Goal: Task Accomplishment & Management: Manage account settings

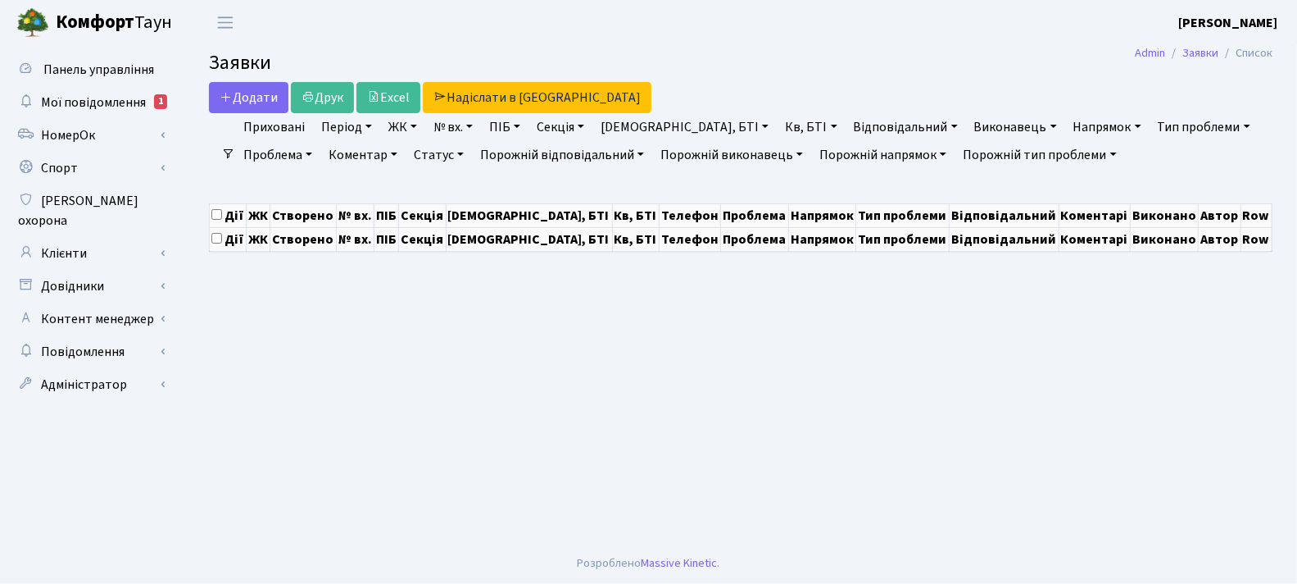
select select "25"
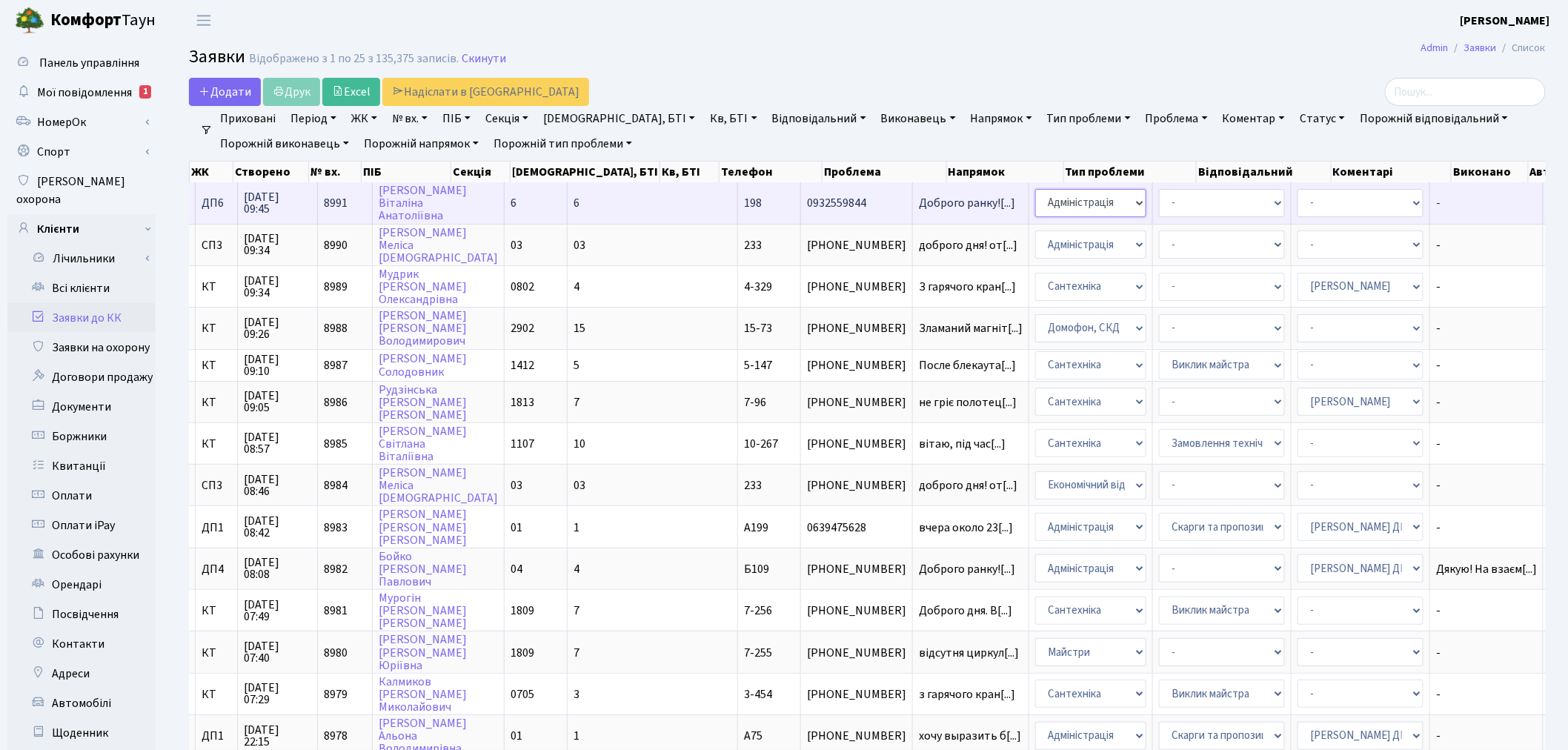
click at [1035, 202] on select "- Адміністрація Домофон, СКД Ліфт Майстри Сантехніка Економічний відділ Електри…" at bounding box center [1091, 203] width 111 height 28
select select "1"
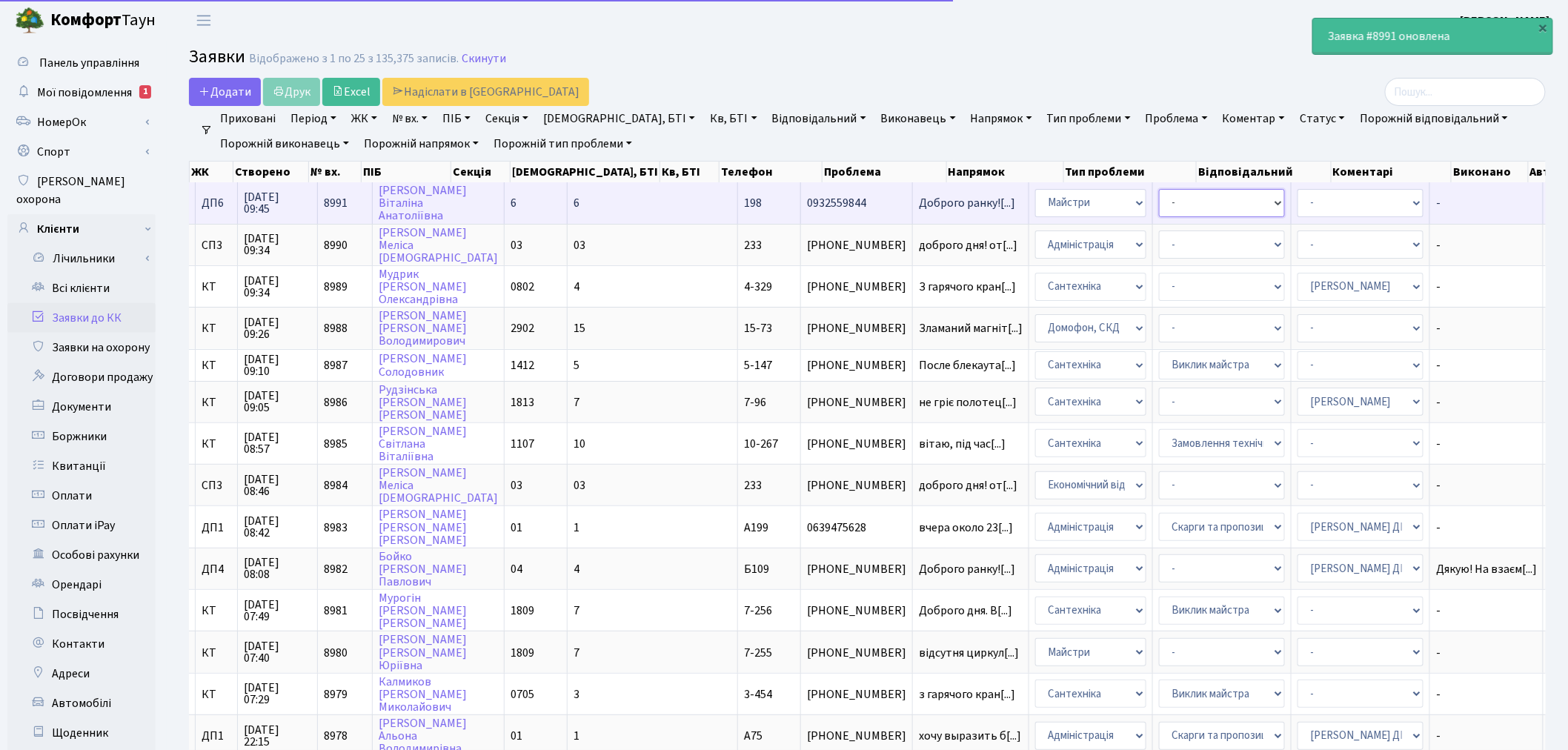
click at [1159, 203] on select "- Дитячі майданчики Замовлення плану комунікацій Озеленення Прибирання в будинк…" at bounding box center [1222, 203] width 126 height 28
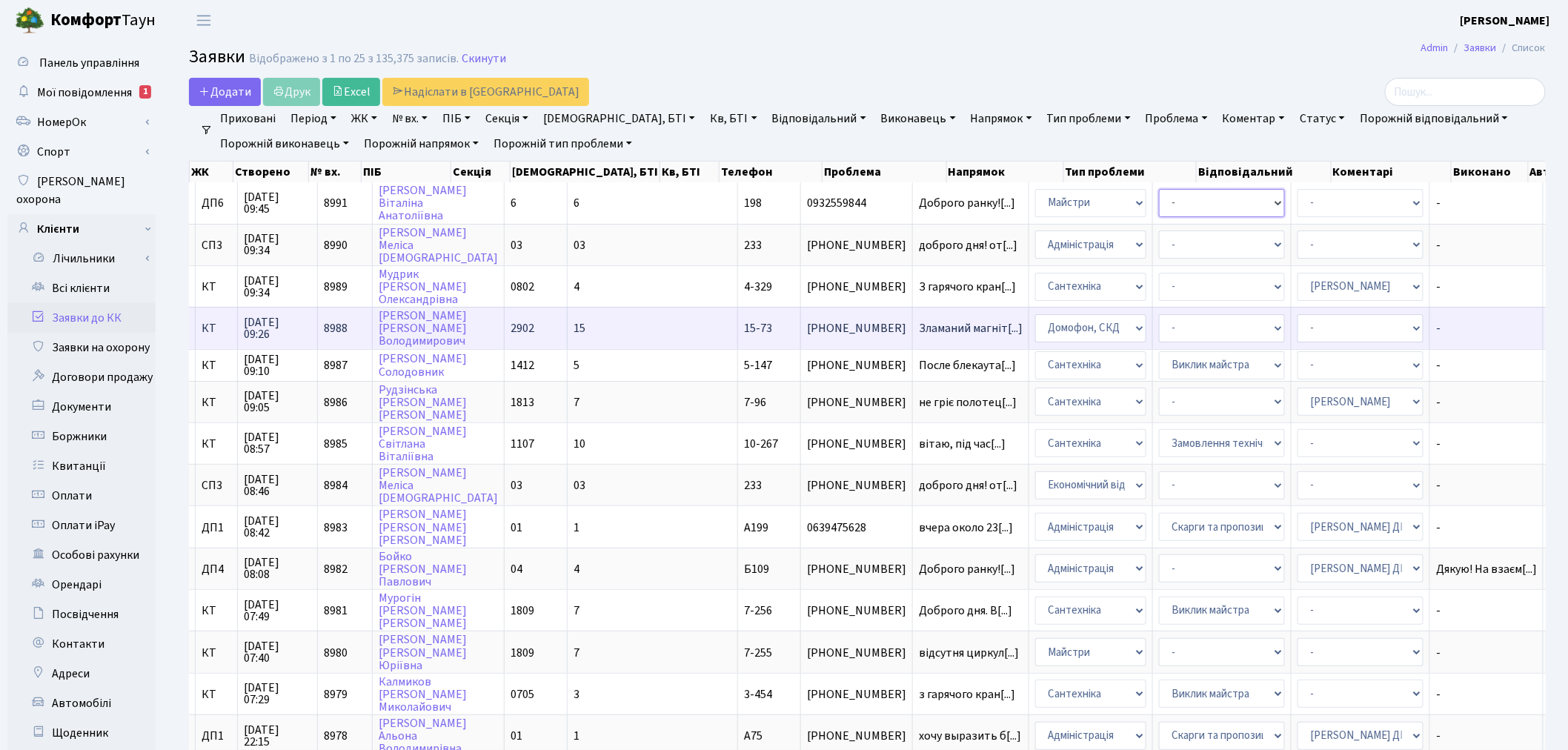
select select "58"
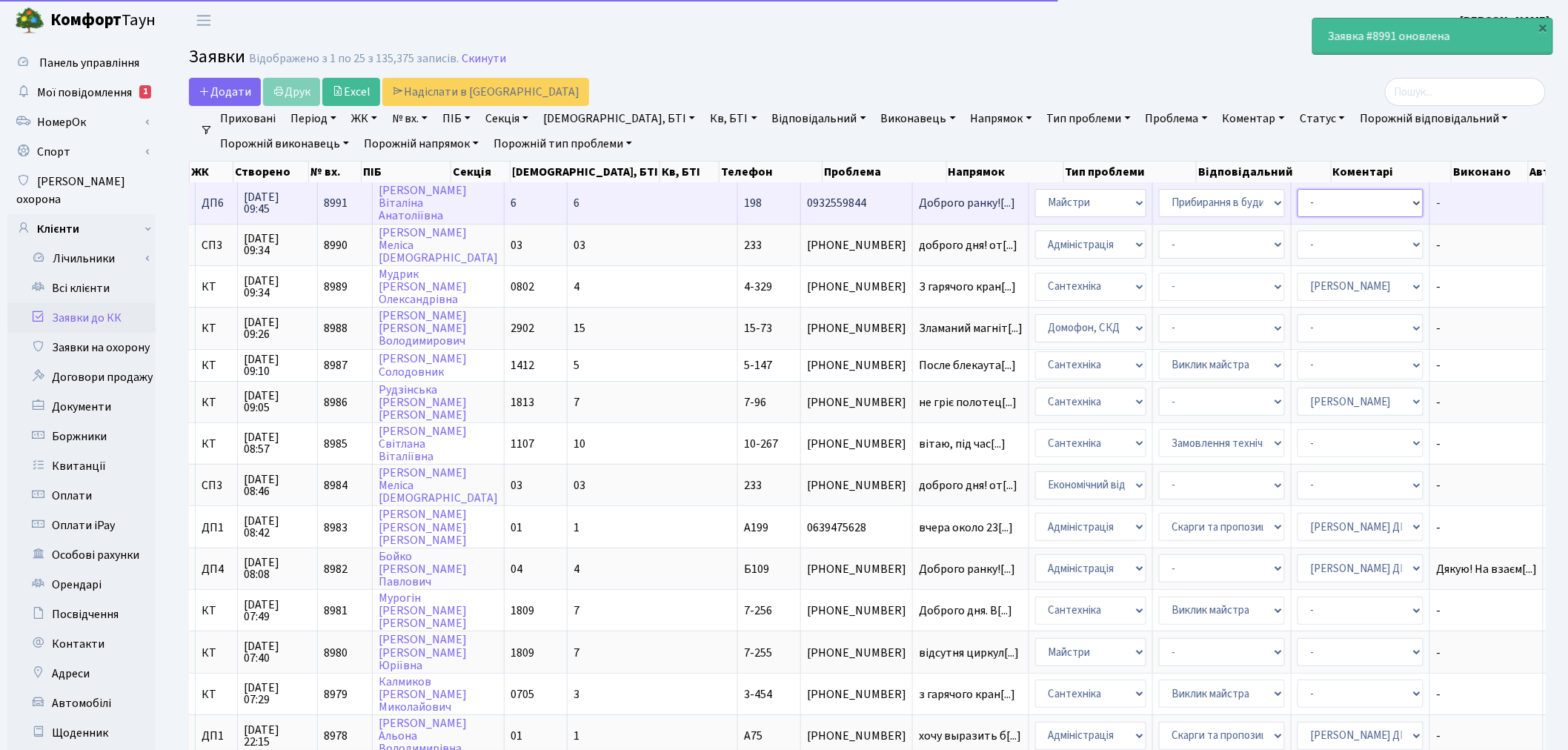
click at [1185, 207] on select "- Адміністратор ЖК ДП Адміністратор ЖК КТ Адміністратор ЖК СП Вижул В. В. Горді…" at bounding box center [1360, 203] width 126 height 28
select select "94"
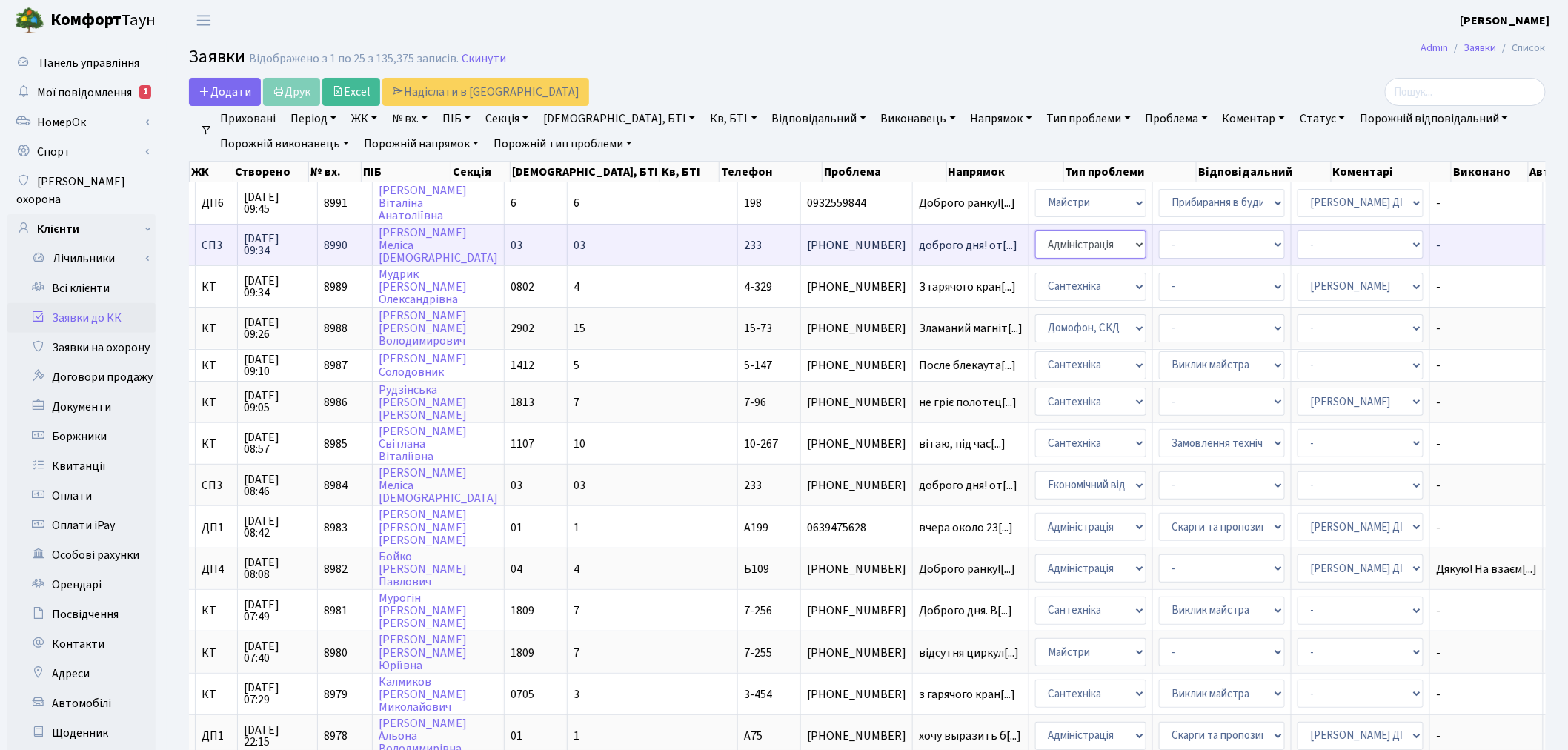
click at [1035, 243] on select "- Адміністрація Домофон, СКД Ліфт Майстри Сантехніка Економічний відділ Електри…" at bounding box center [1091, 244] width 111 height 28
select select "9"
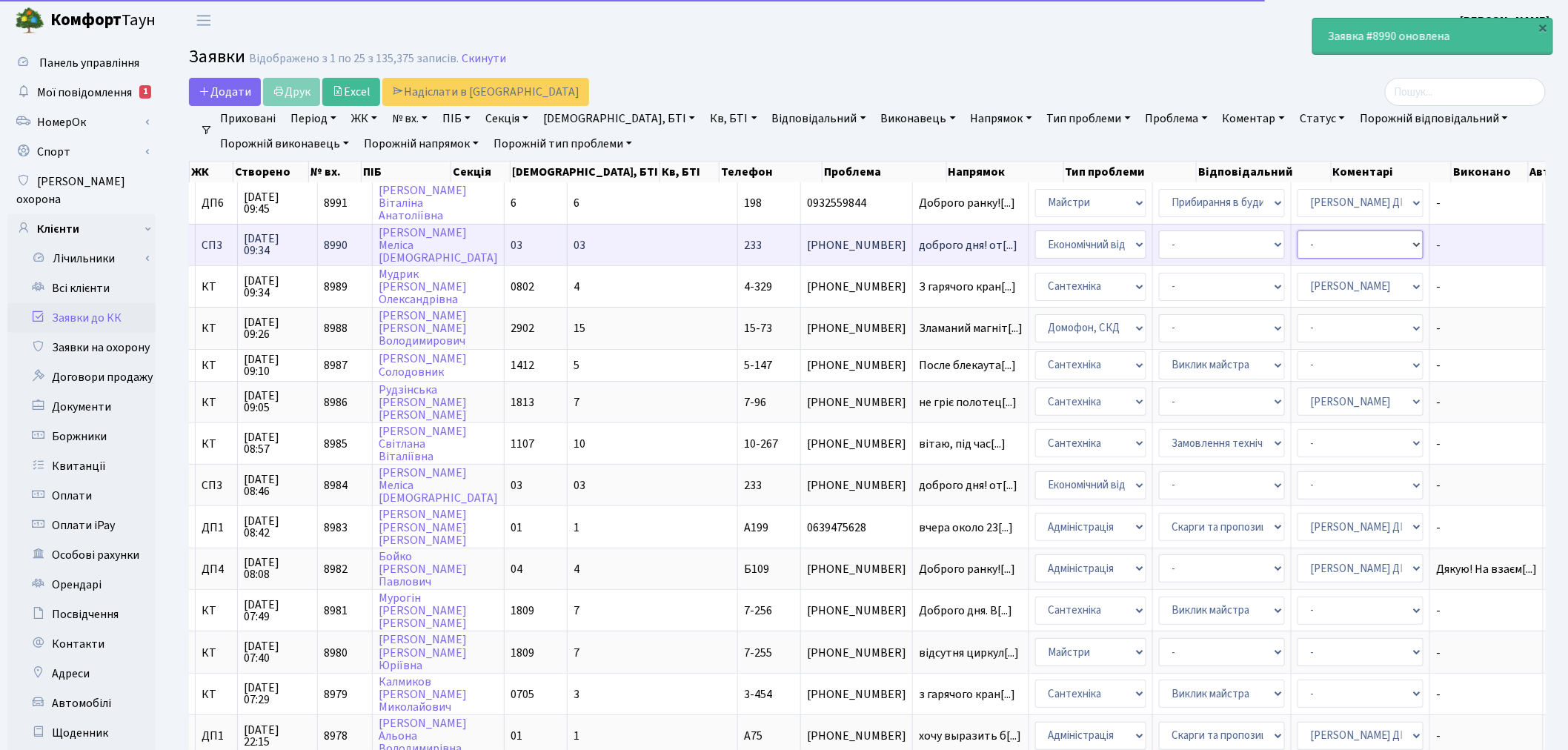
click at [1185, 249] on select "- Адміністратор ЖК ДП Адміністратор ЖК КТ Адміністратор ЖК СП Вижул В. В. Горді…" at bounding box center [1360, 244] width 126 height 28
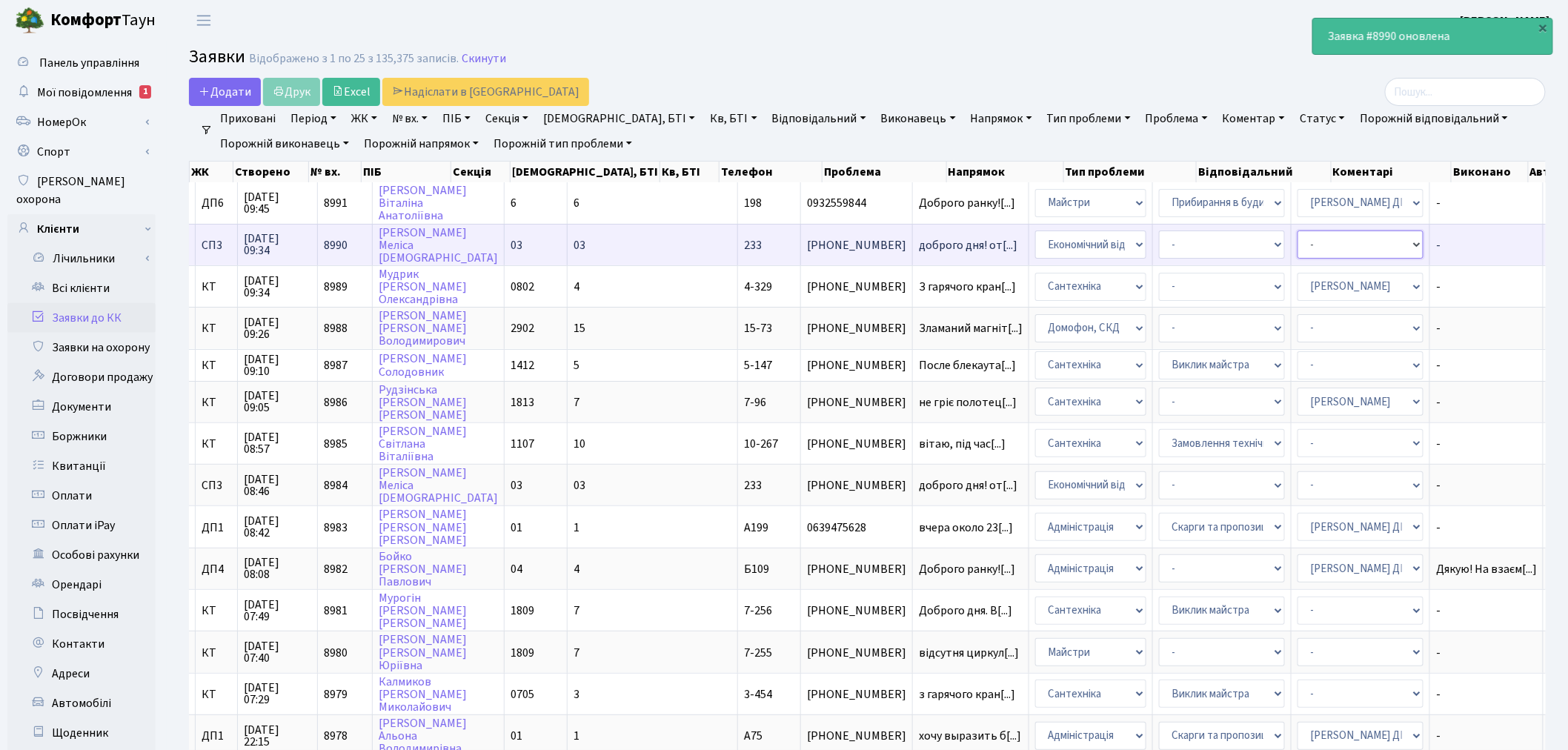
select select "33"
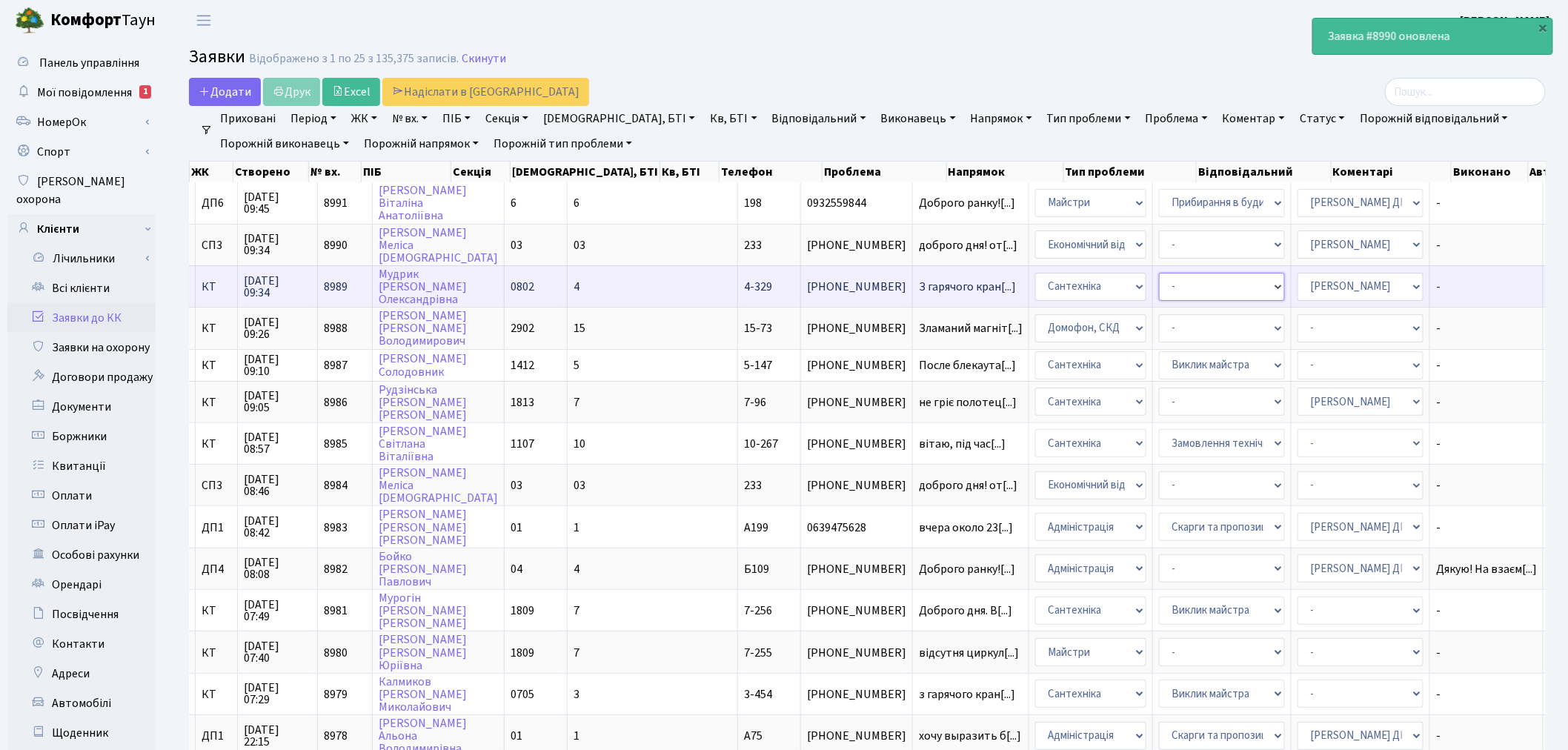
click at [1159, 284] on select "- Виклик майстра Замовлення технічних умов Заміна елементу інженерного вузла те…" at bounding box center [1222, 287] width 126 height 28
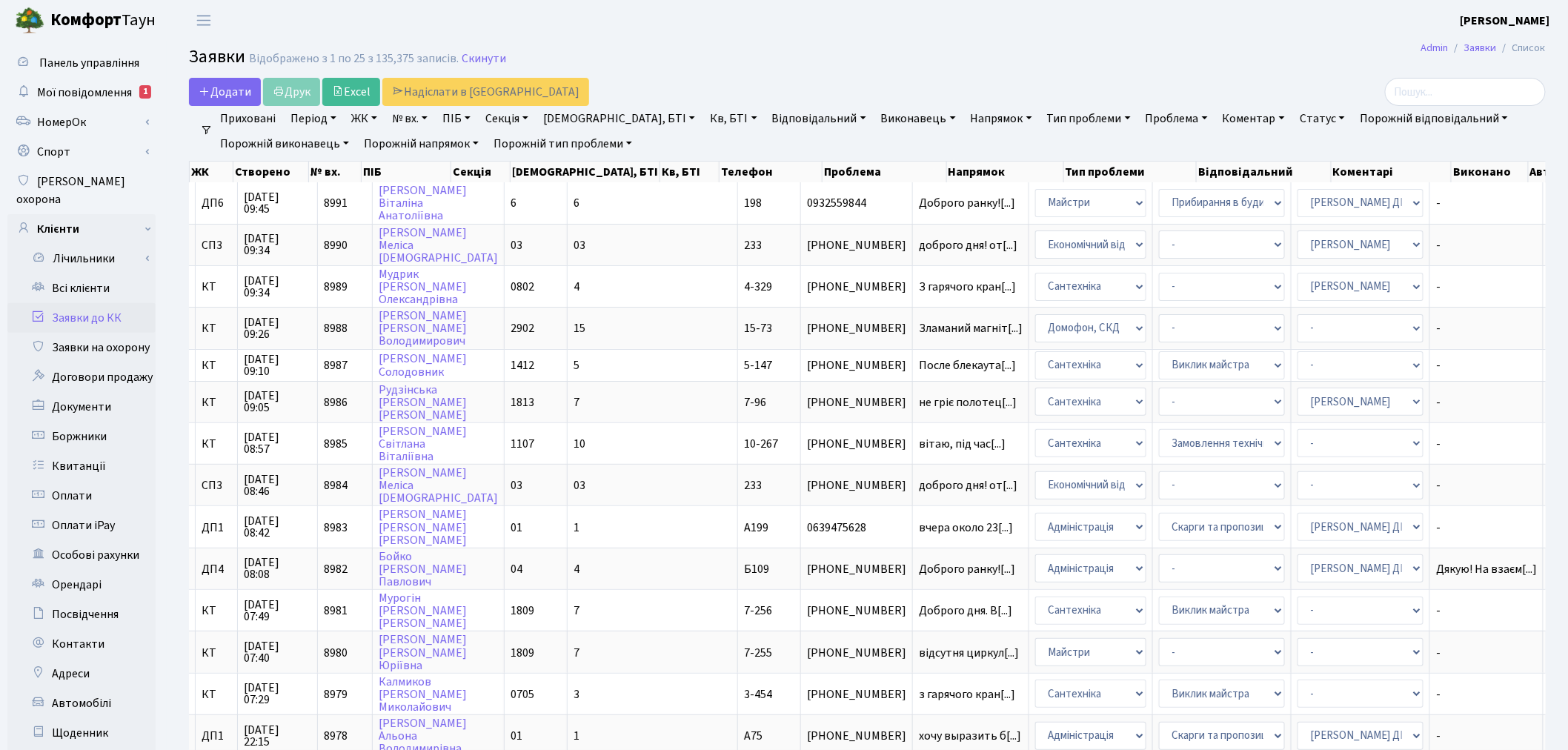
drag, startPoint x: 1083, startPoint y: 56, endPoint x: 1080, endPoint y: 81, distance: 25.2
click at [1083, 56] on h2 "Заявки Відображено з 1 по 25 з 135,375 записів. Скинути" at bounding box center [867, 60] width 1357 height 25
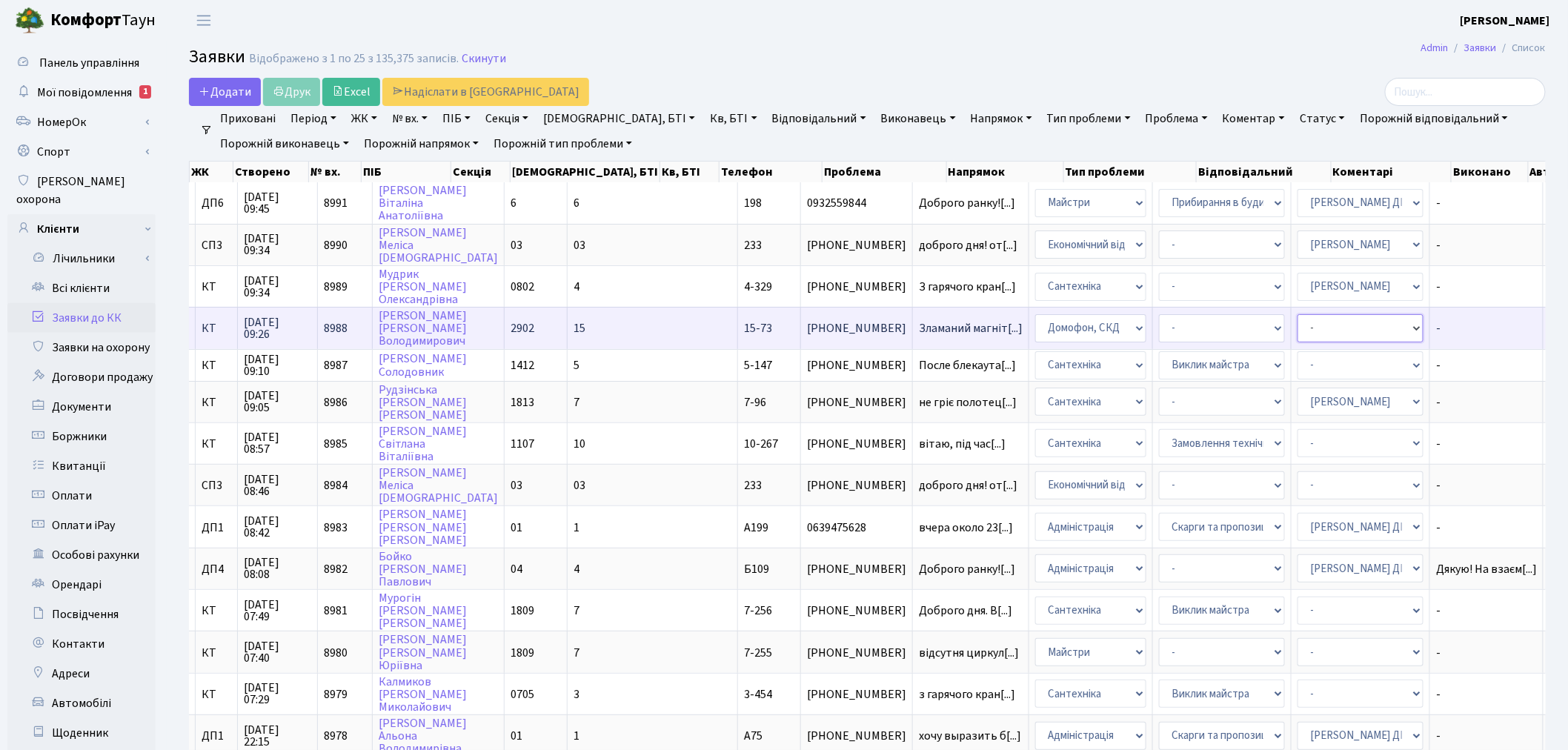
click at [1185, 328] on select "- Адміністратор ЖК ДП Адміністратор ЖК КТ Адміністратор ЖК СП Вижул В. В. Горді…" at bounding box center [1360, 328] width 126 height 28
select select "22"
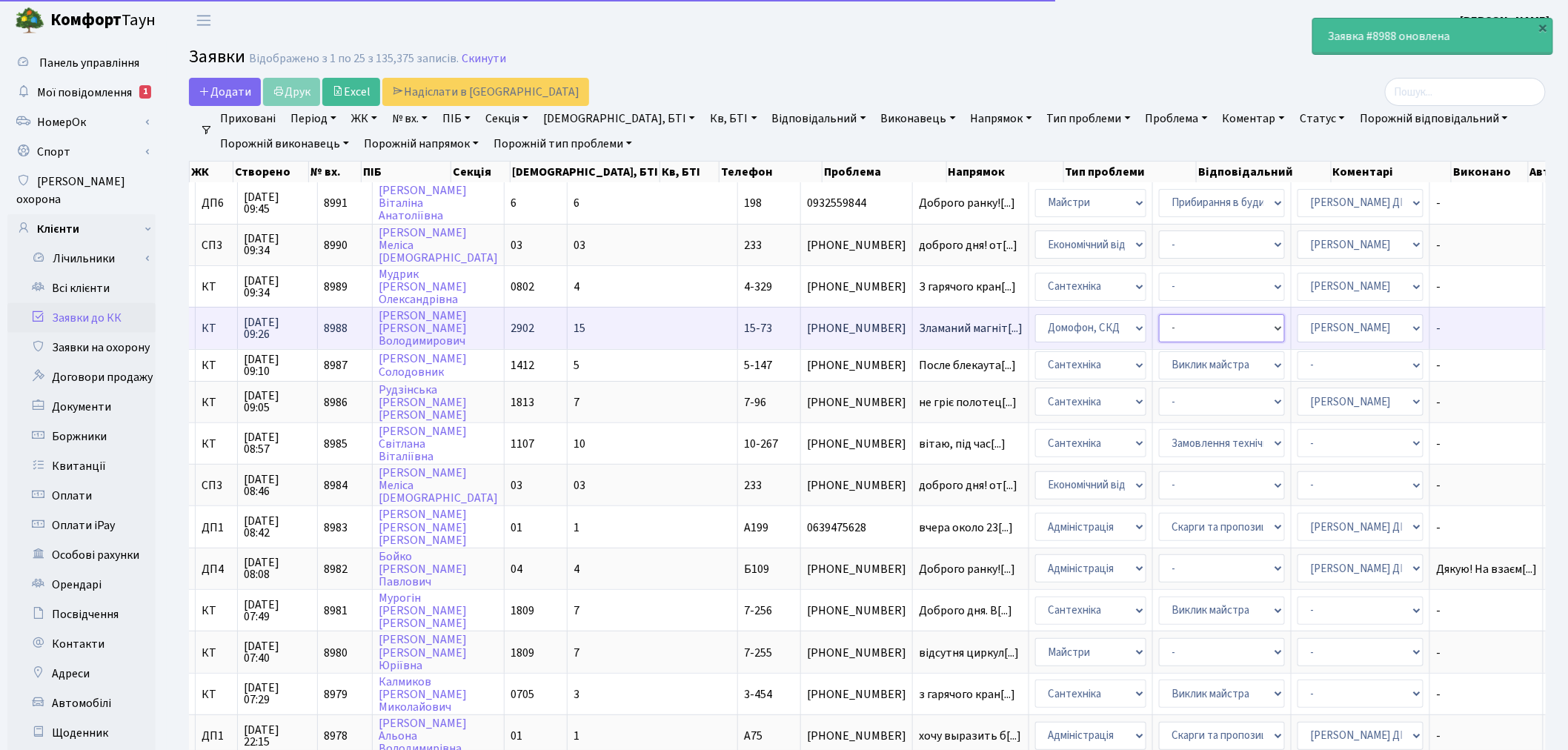
click at [1159, 322] on select "- Некоректна робота домофону Встановлення трубки домофону" at bounding box center [1222, 328] width 126 height 28
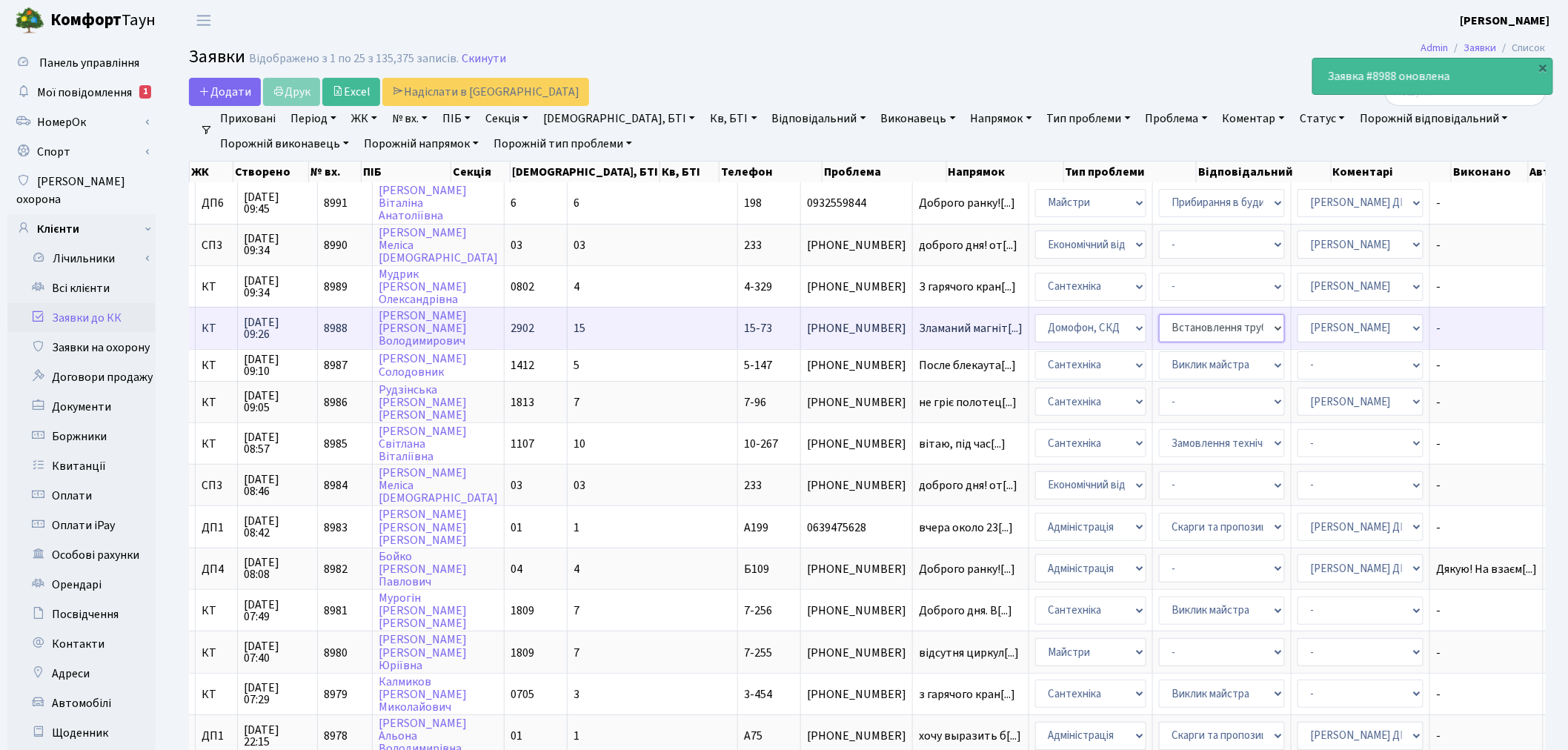
click at [1159, 318] on select "- Некоректна робота домофону Встановлення трубки домофону" at bounding box center [1222, 328] width 126 height 28
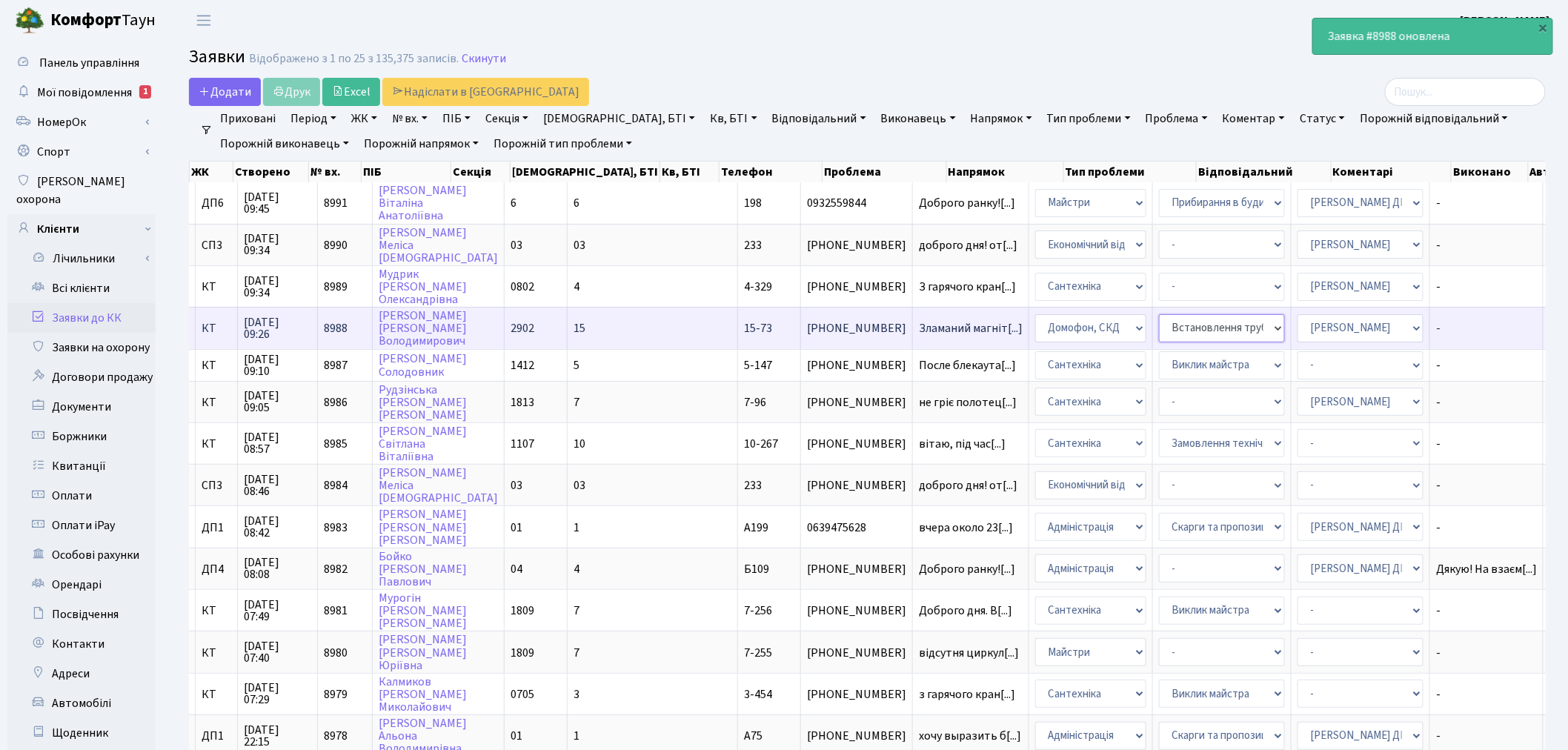
select select "38"
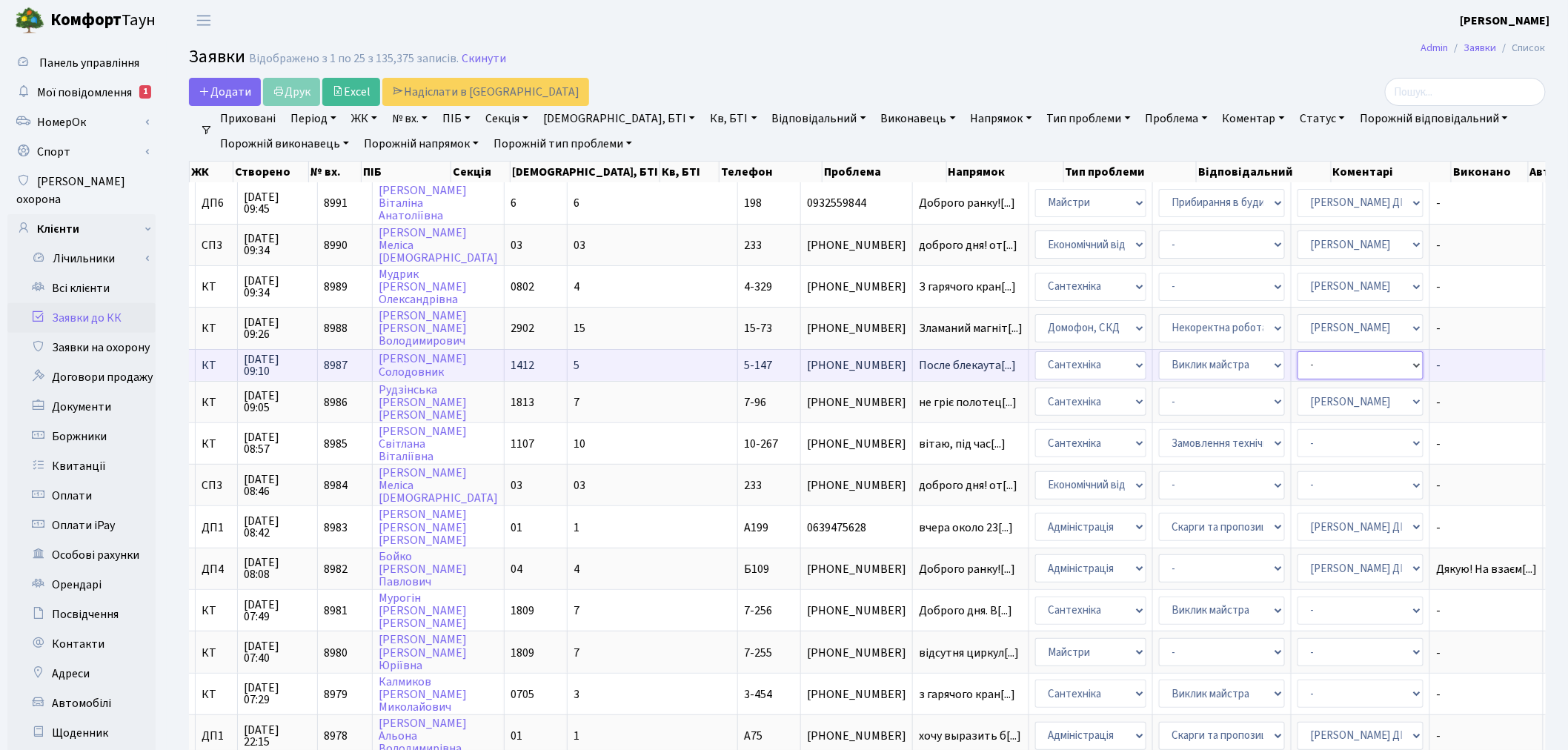
click at [1185, 364] on select "- Адміністратор ЖК ДП Адміністратор ЖК КТ Адміністратор ЖК СП Вижул В. В. Горді…" at bounding box center [1360, 365] width 126 height 28
select select "67"
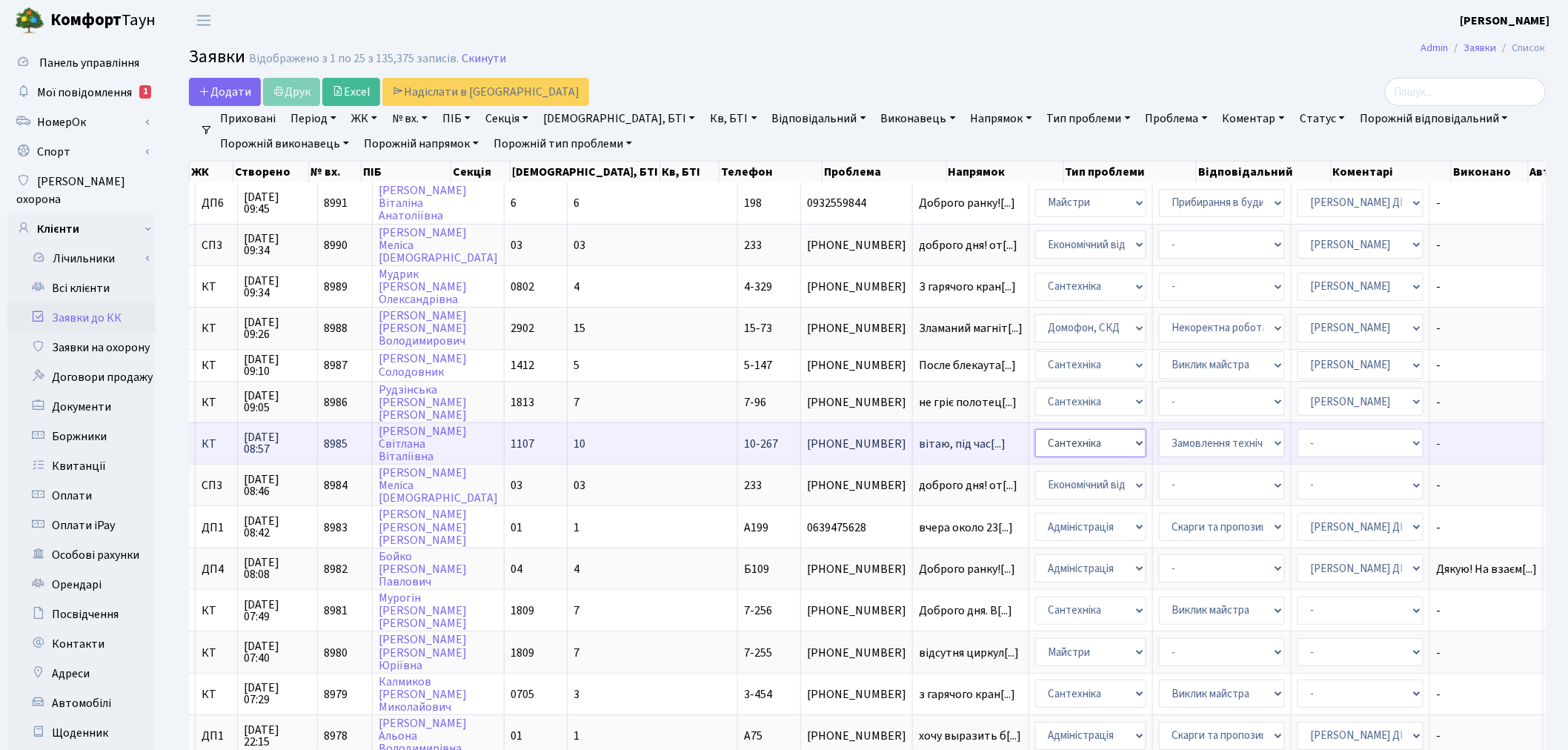
click at [1035, 433] on select "- Адміністрація Домофон, СКД Ліфт Майстри Сантехніка Економічний відділ Електри…" at bounding box center [1091, 443] width 111 height 28
select select "1"
drag, startPoint x: 1222, startPoint y: 435, endPoint x: 1222, endPoint y: 423, distance: 12.0
click at [1185, 434] on select "- Адміністратор ЖК ДП Адміністратор ЖК КТ Адміністратор ЖК СП Вижул В. В. Горді…" at bounding box center [1360, 443] width 126 height 28
select select "42"
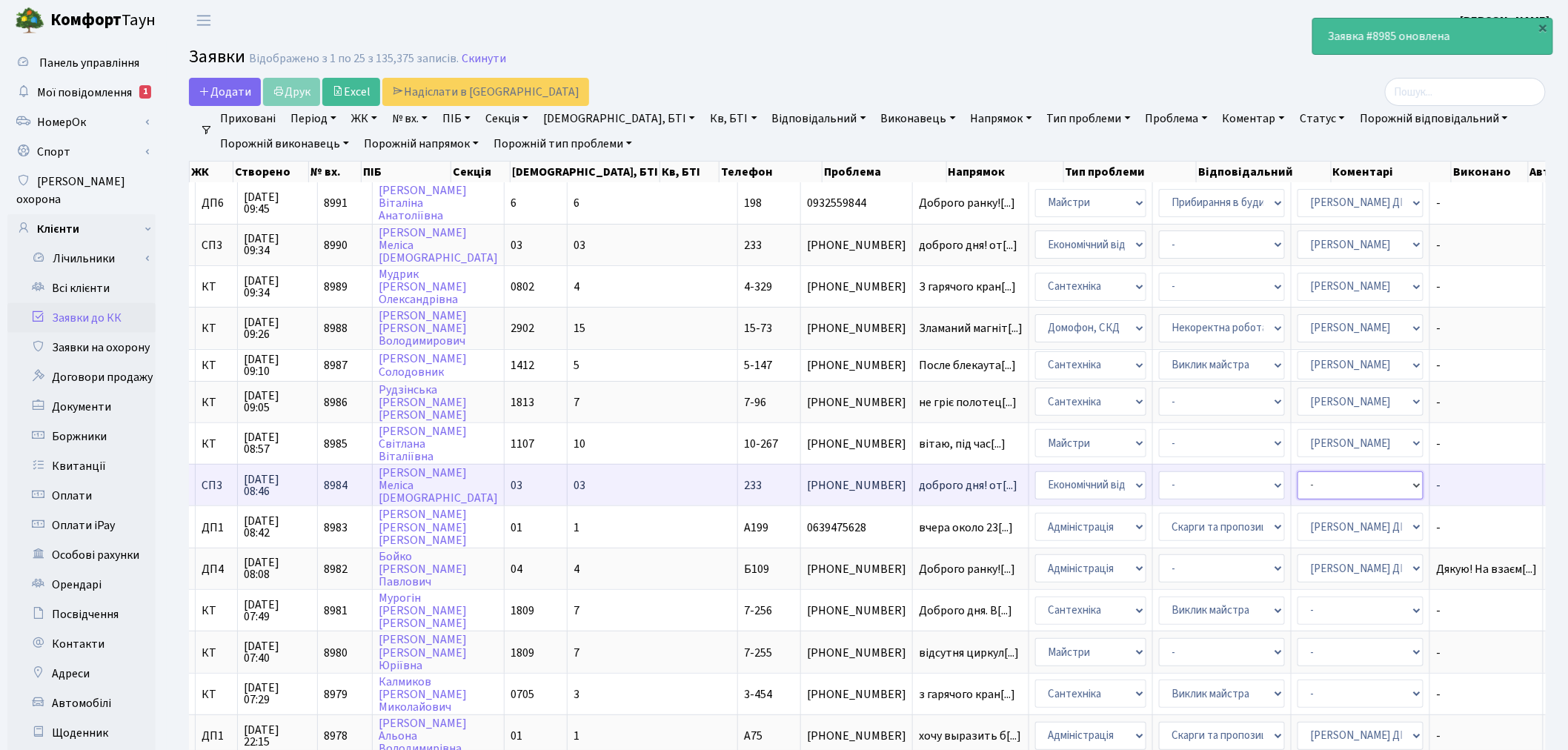
click at [1185, 479] on select "- Адміністратор ЖК ДП Адміністратор ЖК КТ Адміністратор ЖК СП Вижул В. В. Горді…" at bounding box center [1360, 485] width 126 height 28
select select "33"
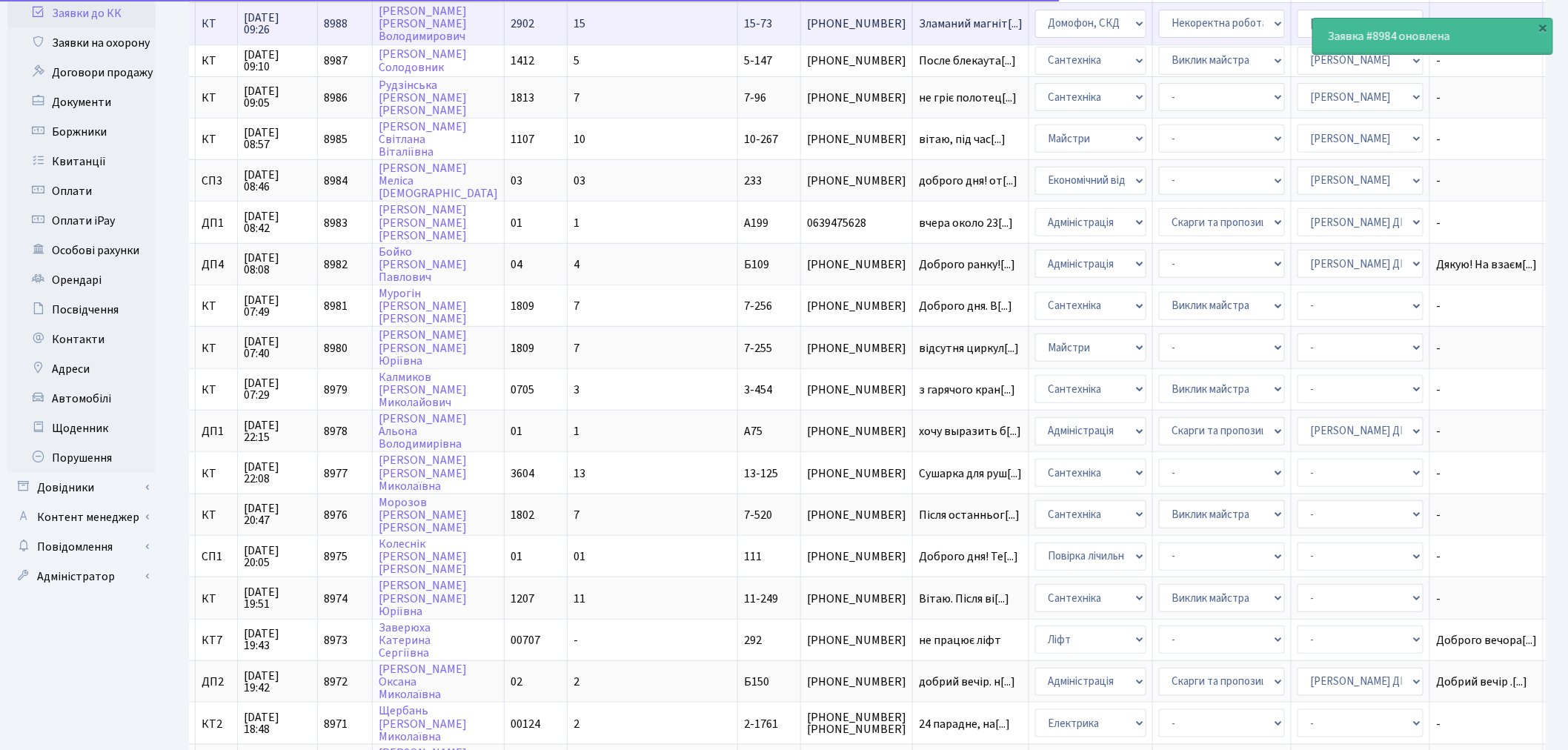
scroll to position [329, 0]
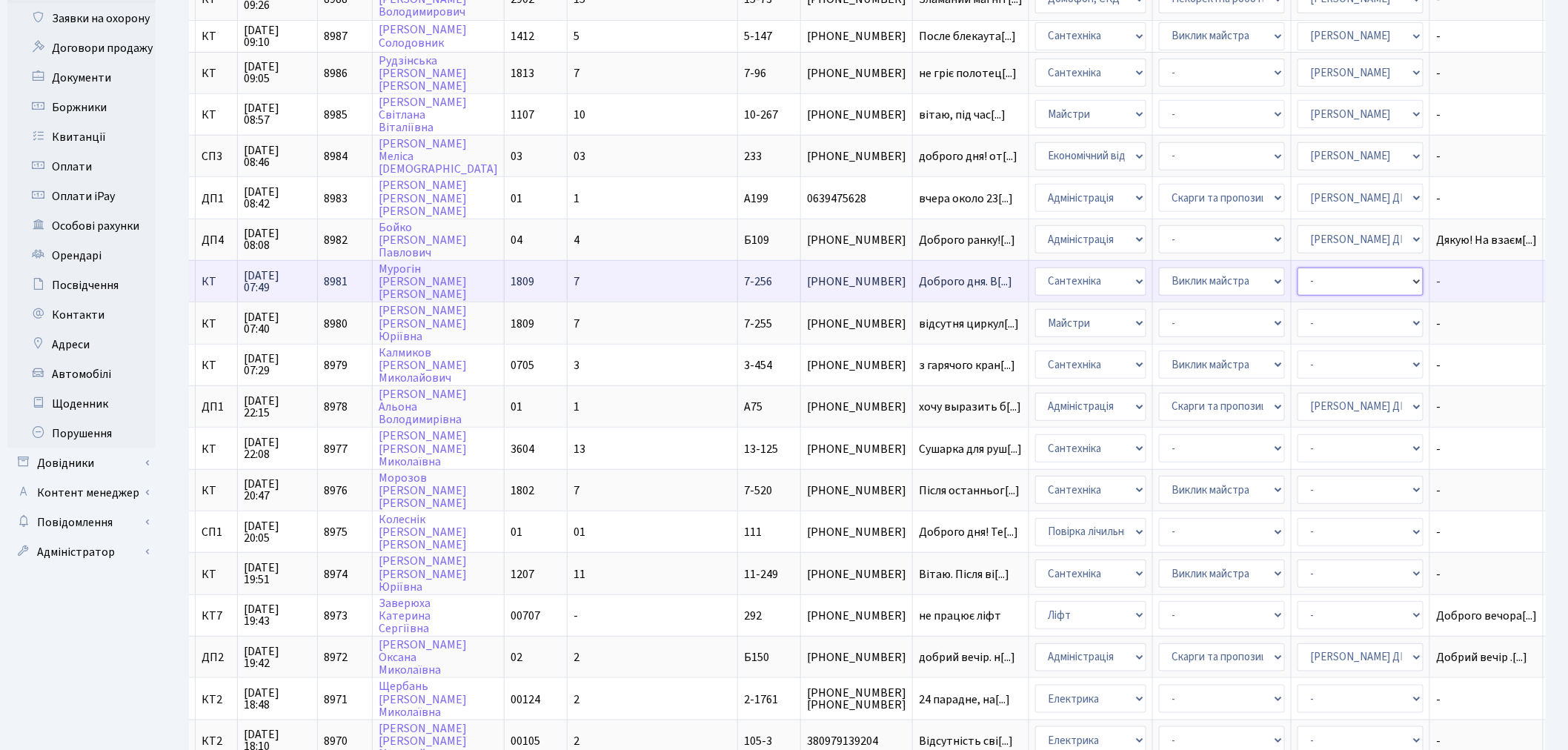
click at [1185, 270] on select "- Адміністратор ЖК ДП Адміністратор ЖК КТ Адміністратор ЖК СП Вижул В. В. Горді…" at bounding box center [1360, 281] width 126 height 28
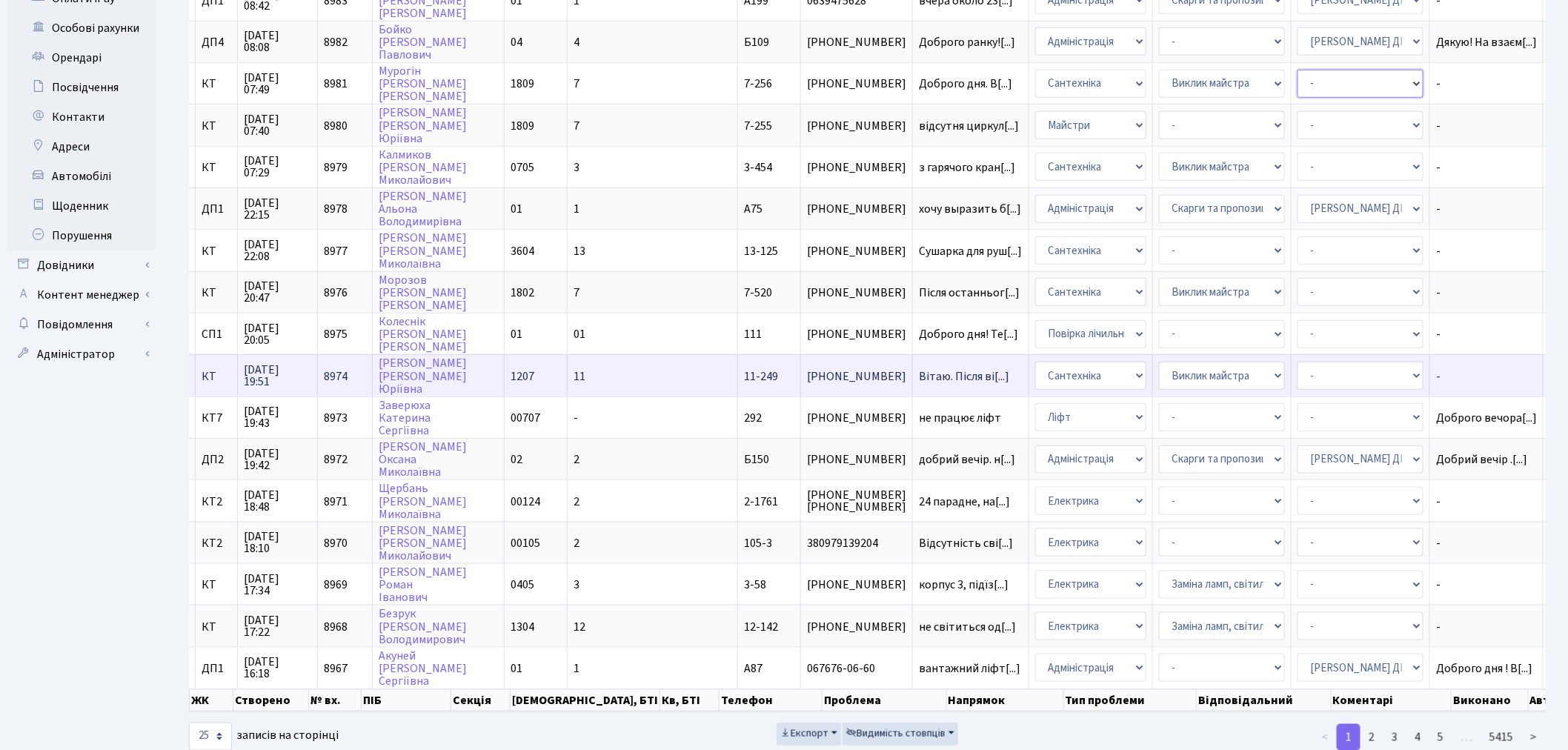
scroll to position [539, 0]
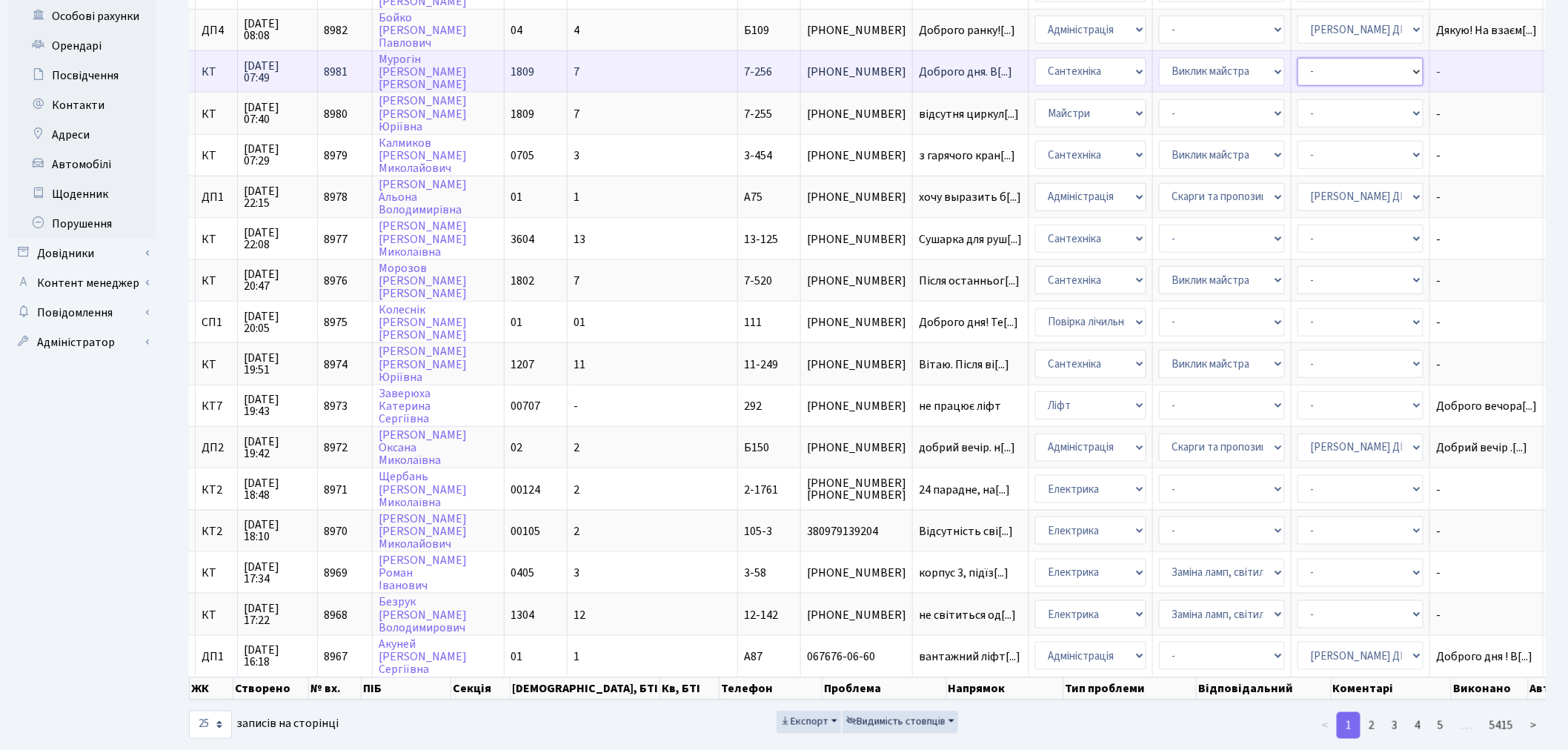
click at [1185, 58] on select "- Адміністратор ЖК ДП Адміністратор ЖК КТ Адміністратор ЖК СП Вижул В. В. Горді…" at bounding box center [1360, 71] width 126 height 28
select select "67"
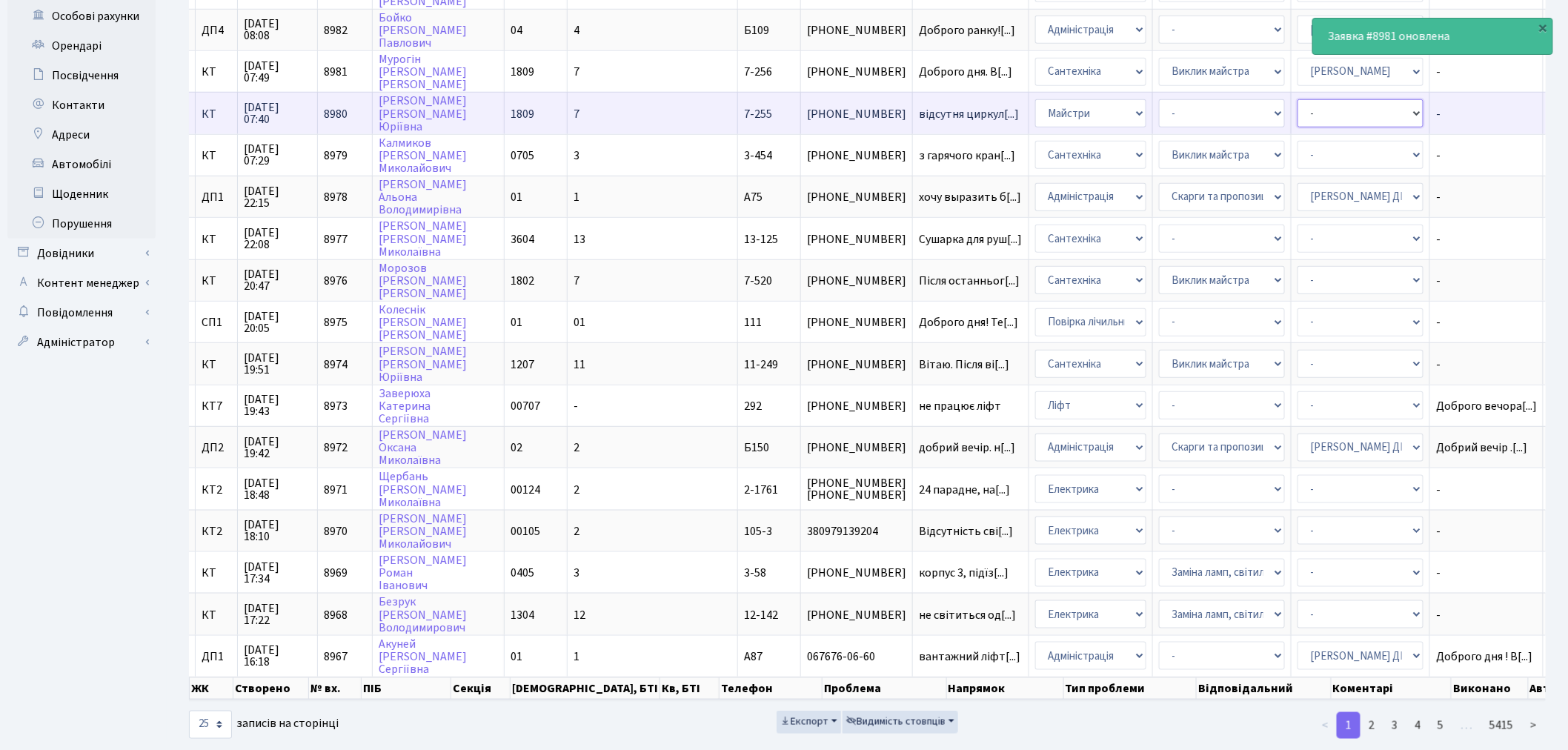
drag, startPoint x: 1234, startPoint y: 97, endPoint x: 1234, endPoint y: 105, distance: 8.0
click at [1185, 100] on select "- Адміністратор ЖК ДП Адміністратор ЖК КТ Адміністратор ЖК СП Вижул В. В. Горді…" at bounding box center [1360, 113] width 126 height 28
select select "67"
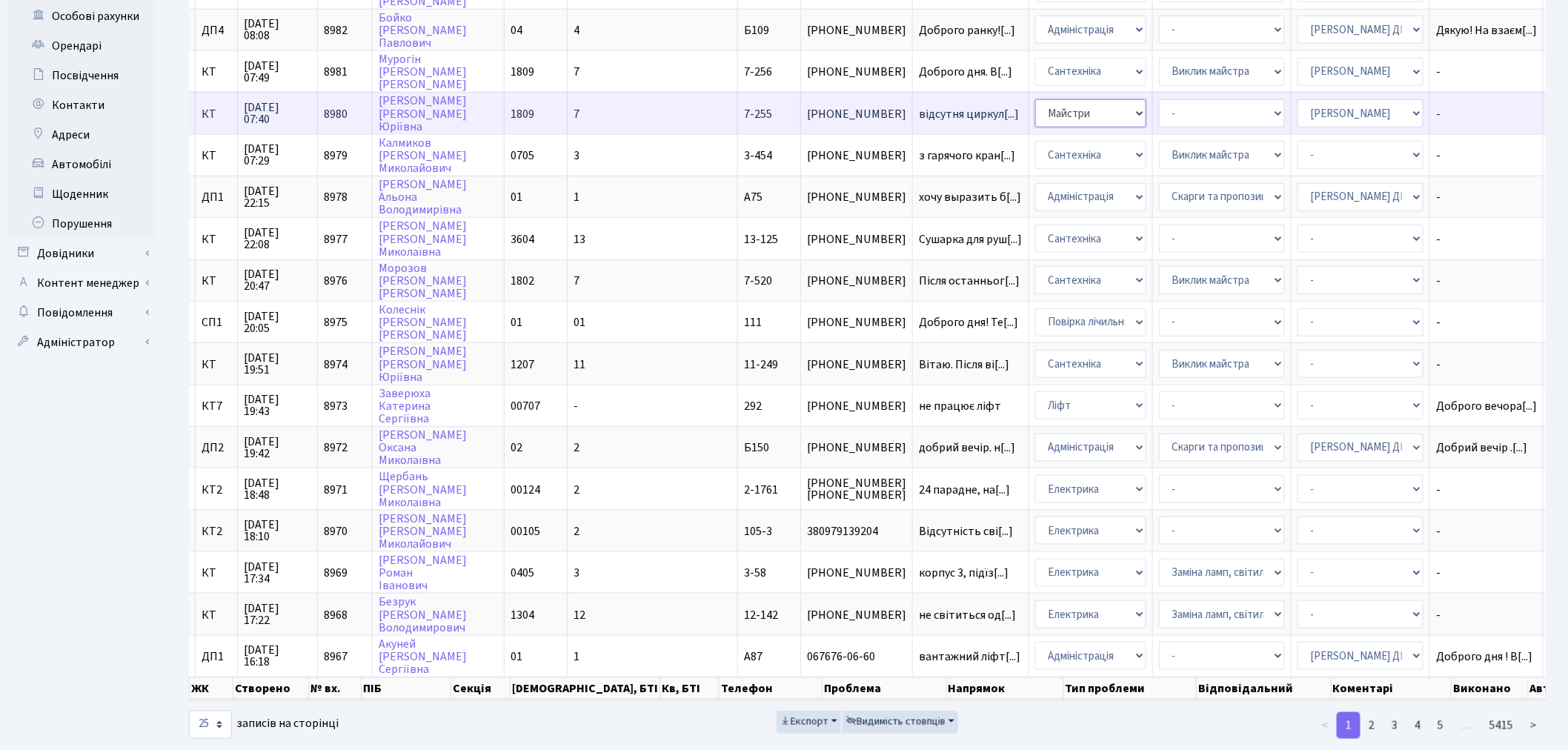
click at [1035, 100] on select "- Адміністрація Домофон, СКД Ліфт Майстри Сантехніка Економічний відділ Електри…" at bounding box center [1091, 113] width 111 height 28
select select "2"
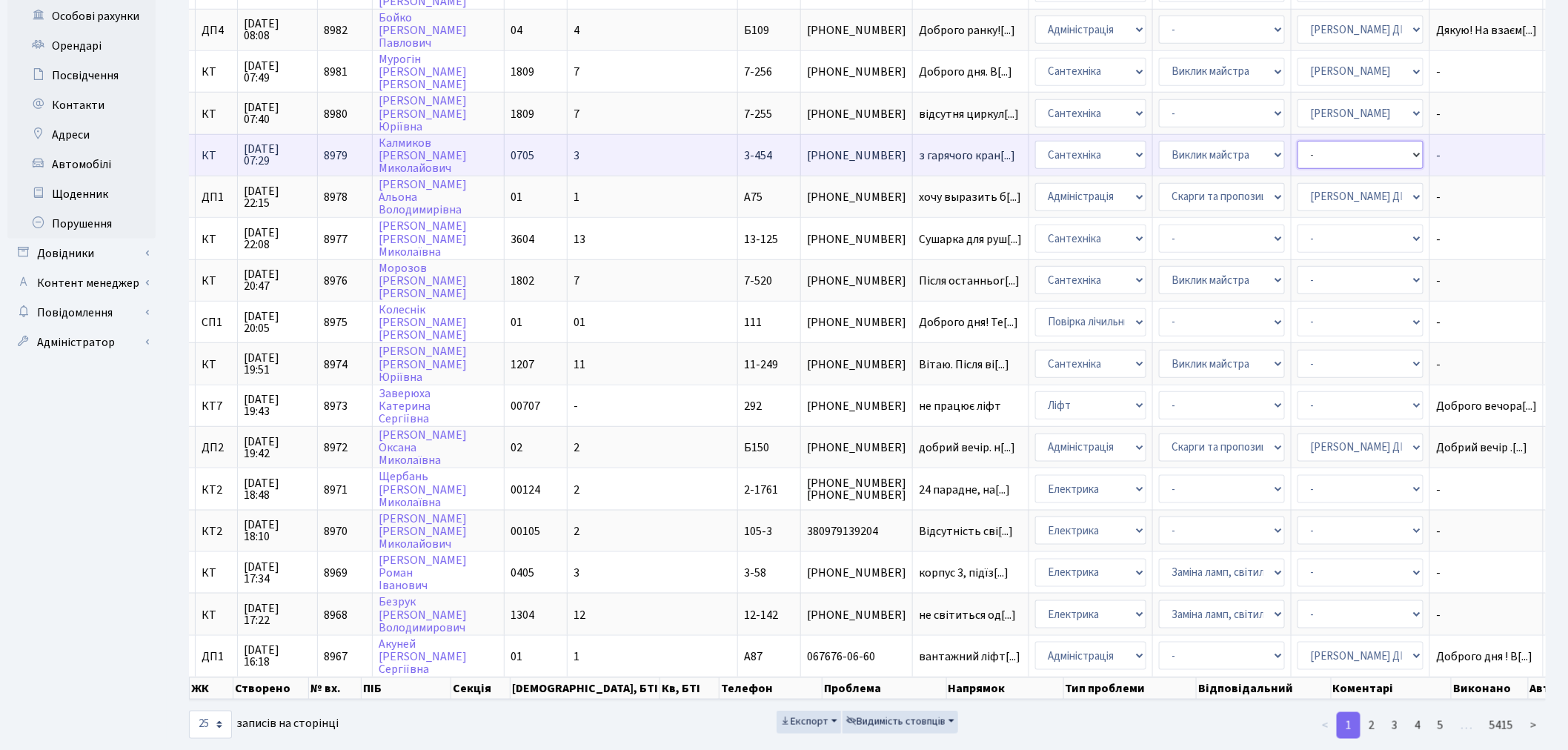
click at [1185, 142] on select "- Адміністратор ЖК ДП Адміністратор ЖК КТ Адміністратор ЖК СП Вижул В. В. Горді…" at bounding box center [1360, 155] width 126 height 28
select select "67"
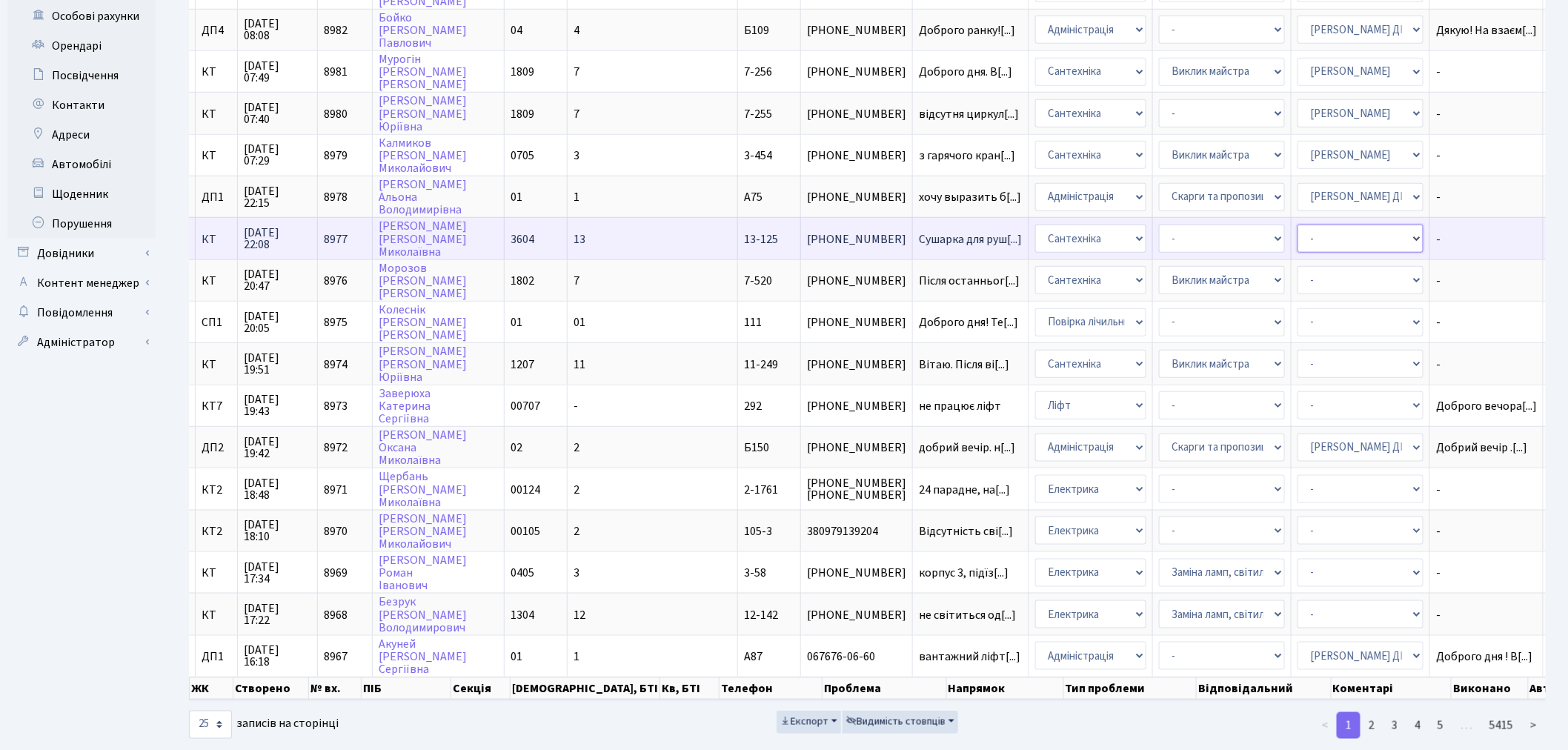
click at [1185, 224] on select "- Адміністратор ЖК ДП Адміністратор ЖК КТ Адміністратор ЖК СП Вижул В. В. Горді…" at bounding box center [1360, 238] width 126 height 28
select select "67"
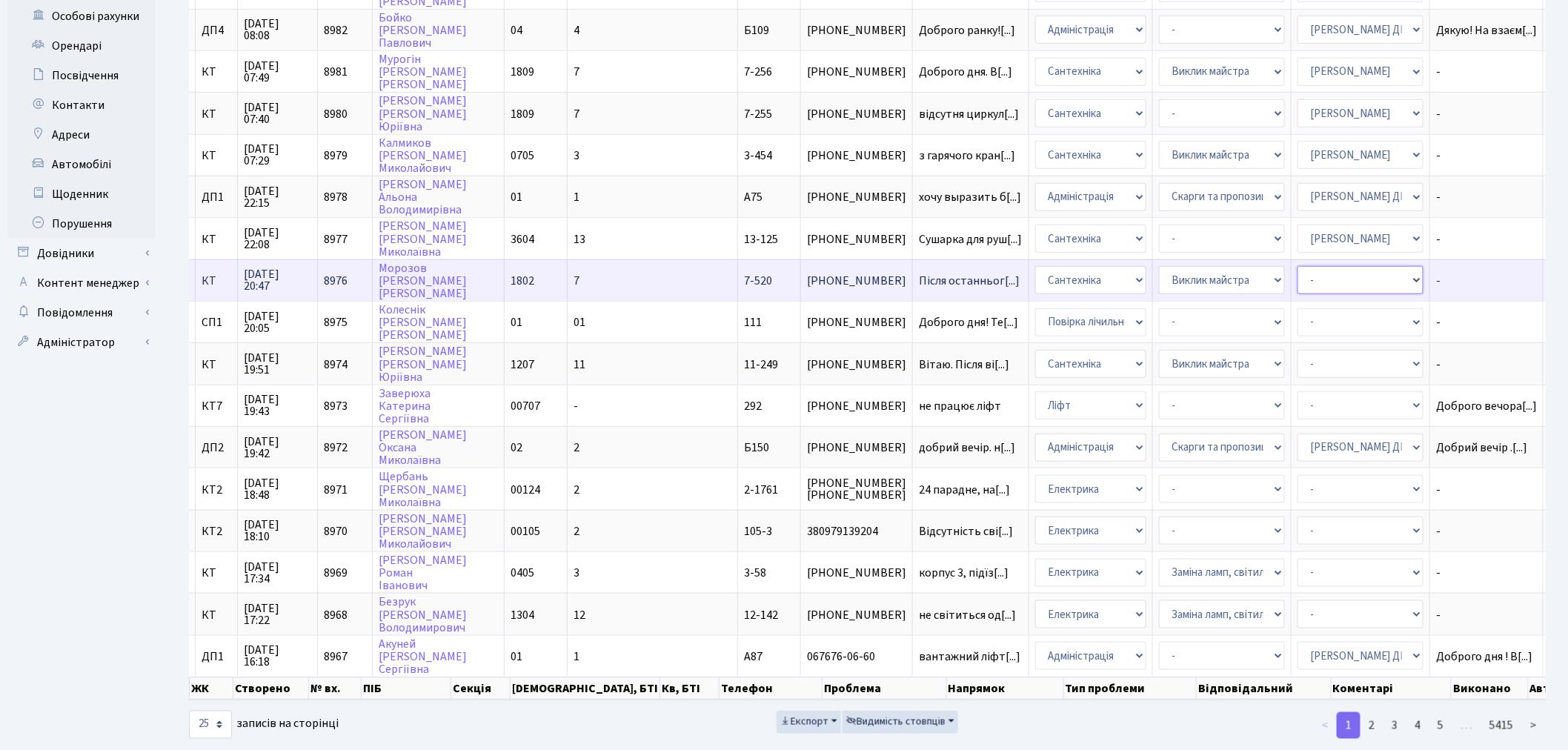
click at [1185, 266] on select "- Адміністратор ЖК ДП Адміністратор ЖК КТ Адміністратор ЖК СП Вижул В. В. Горді…" at bounding box center [1360, 280] width 126 height 28
select select "67"
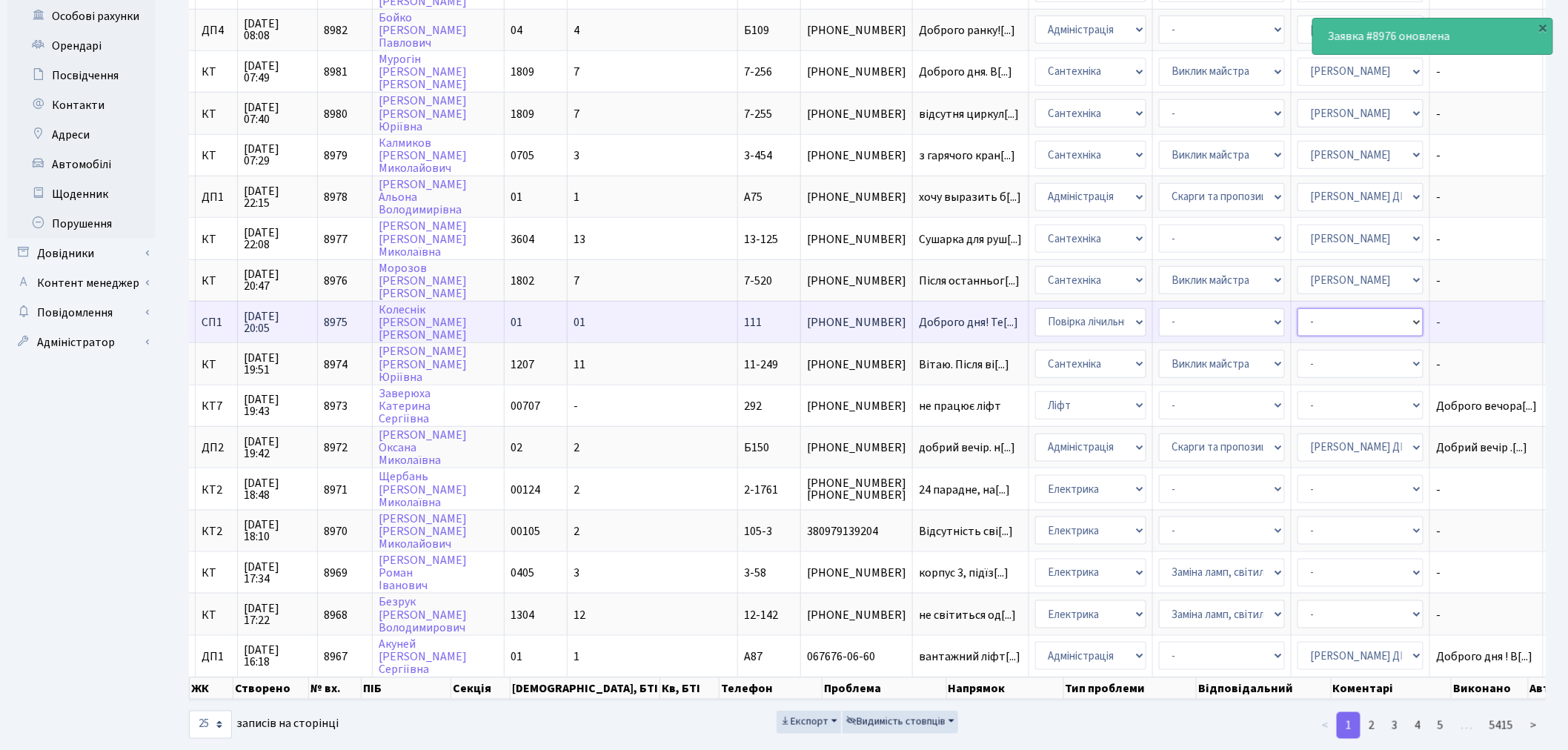
click at [1185, 309] on select "- Адміністратор ЖК ДП Адміністратор ЖК КТ Адміністратор ЖК СП Вижул В. В. Горді…" at bounding box center [1360, 322] width 126 height 28
select select "113"
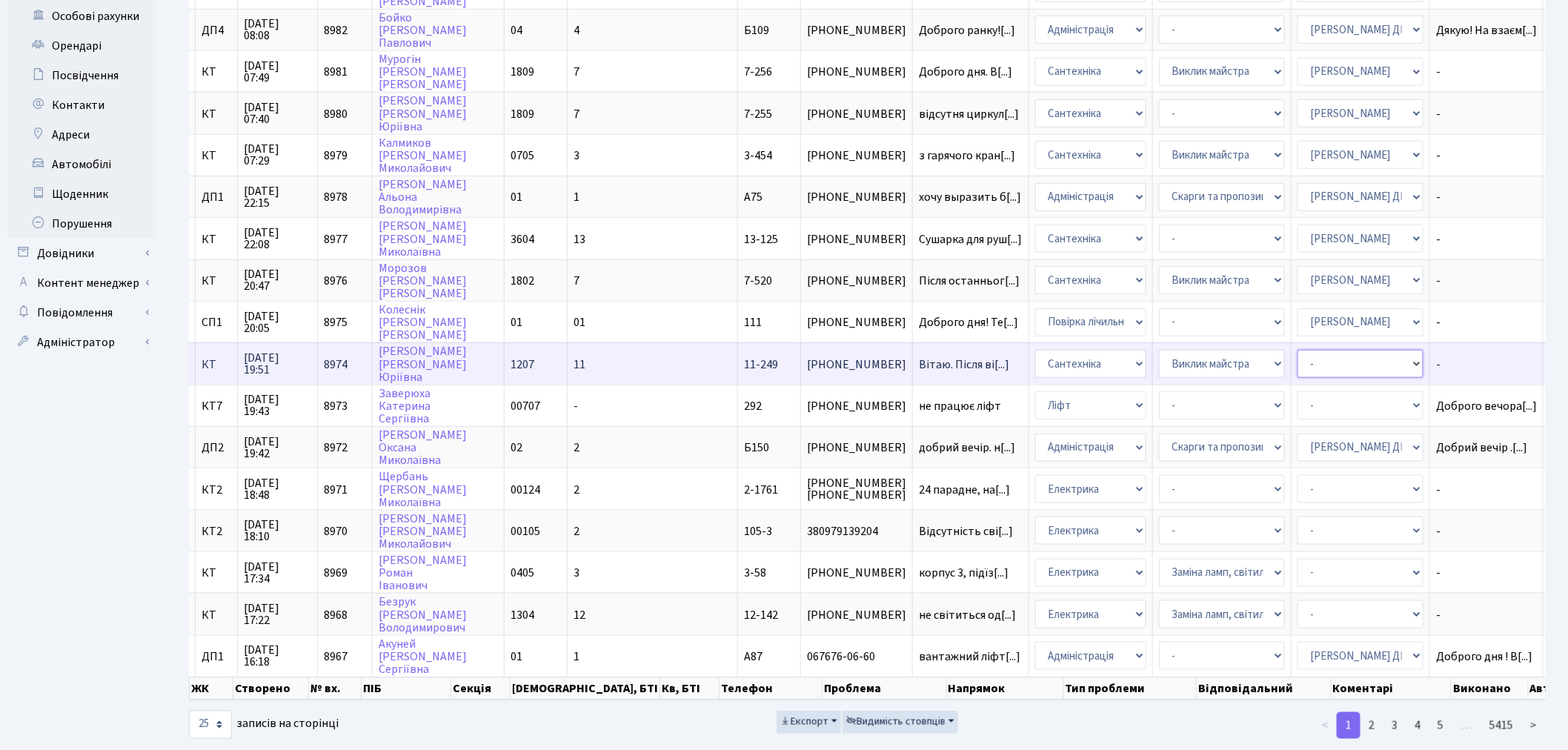
click at [1185, 350] on select "- Адміністратор ЖК ДП Адміністратор ЖК КТ Адміністратор ЖК СП Вижул В. В. Горді…" at bounding box center [1360, 364] width 126 height 28
select select "67"
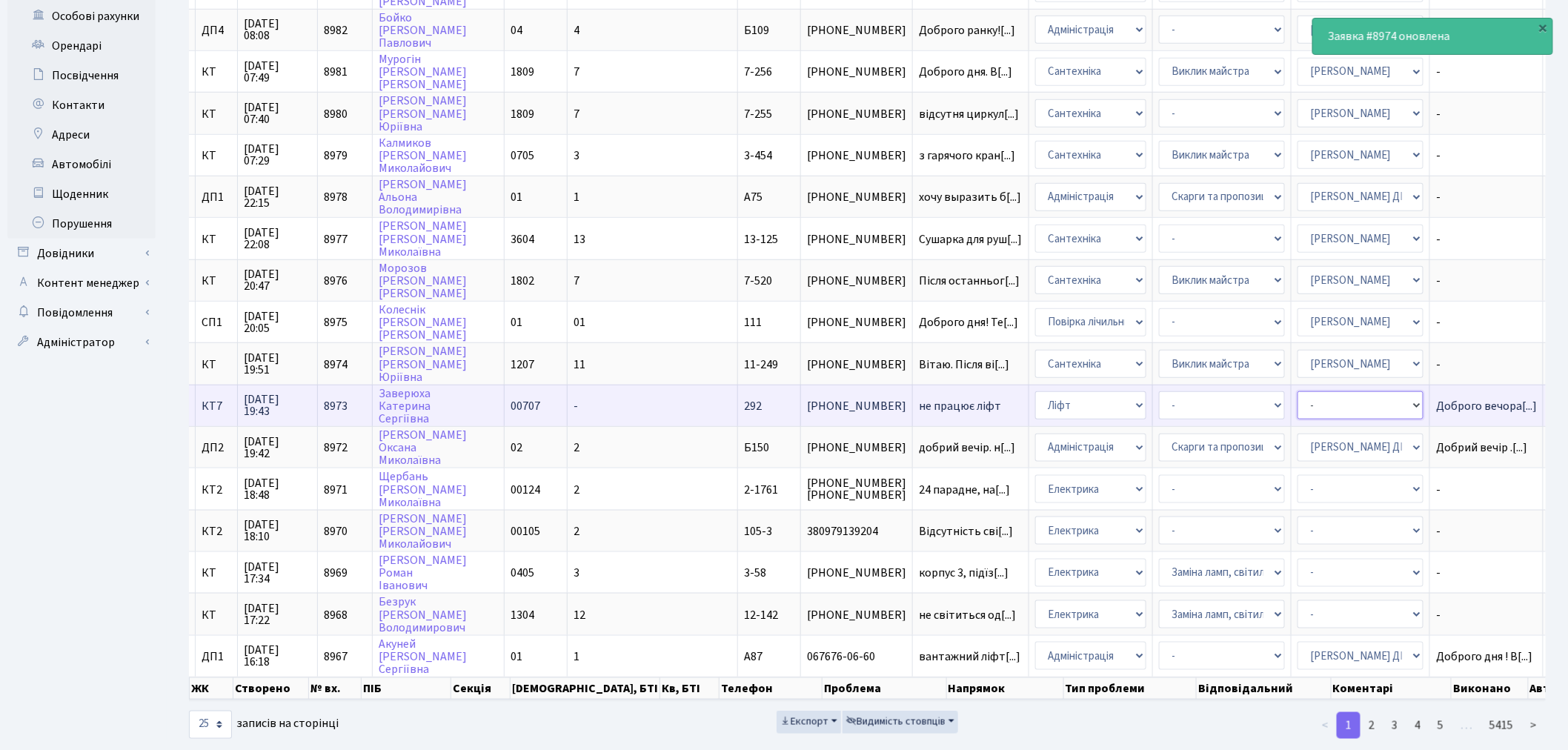
drag, startPoint x: 1223, startPoint y: 375, endPoint x: 1221, endPoint y: 364, distance: 11.2
click at [1185, 392] on select "- Адміністратор ЖК ДП Адміністратор ЖК КТ Адміністратор ЖК СП Вижул В. В. Горді…" at bounding box center [1360, 405] width 126 height 28
select select "11"
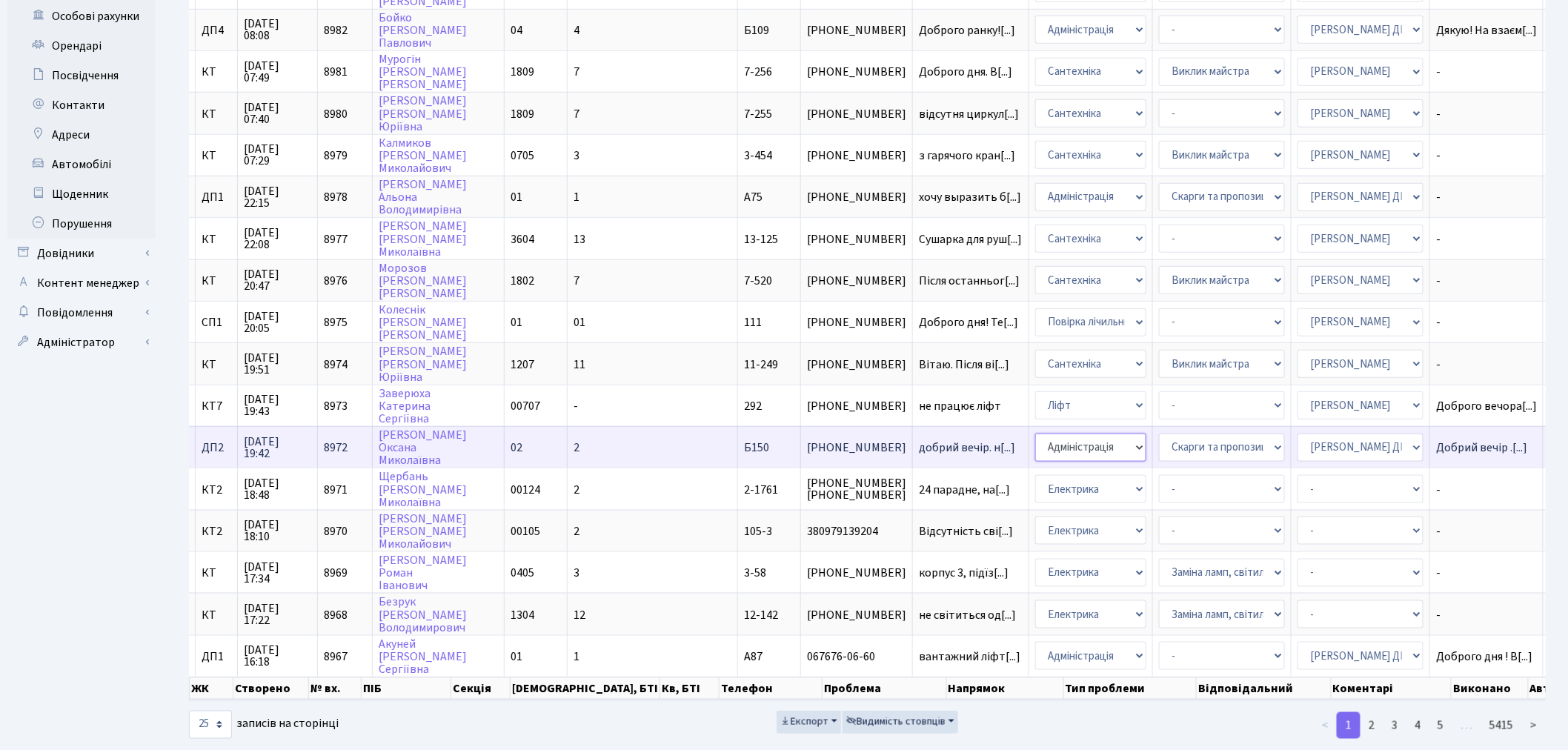
click at [1035, 433] on select "- Адміністрація Домофон, СКД Ліфт Майстри Сантехніка Економічний відділ Електри…" at bounding box center [1091, 447] width 111 height 28
select select "3"
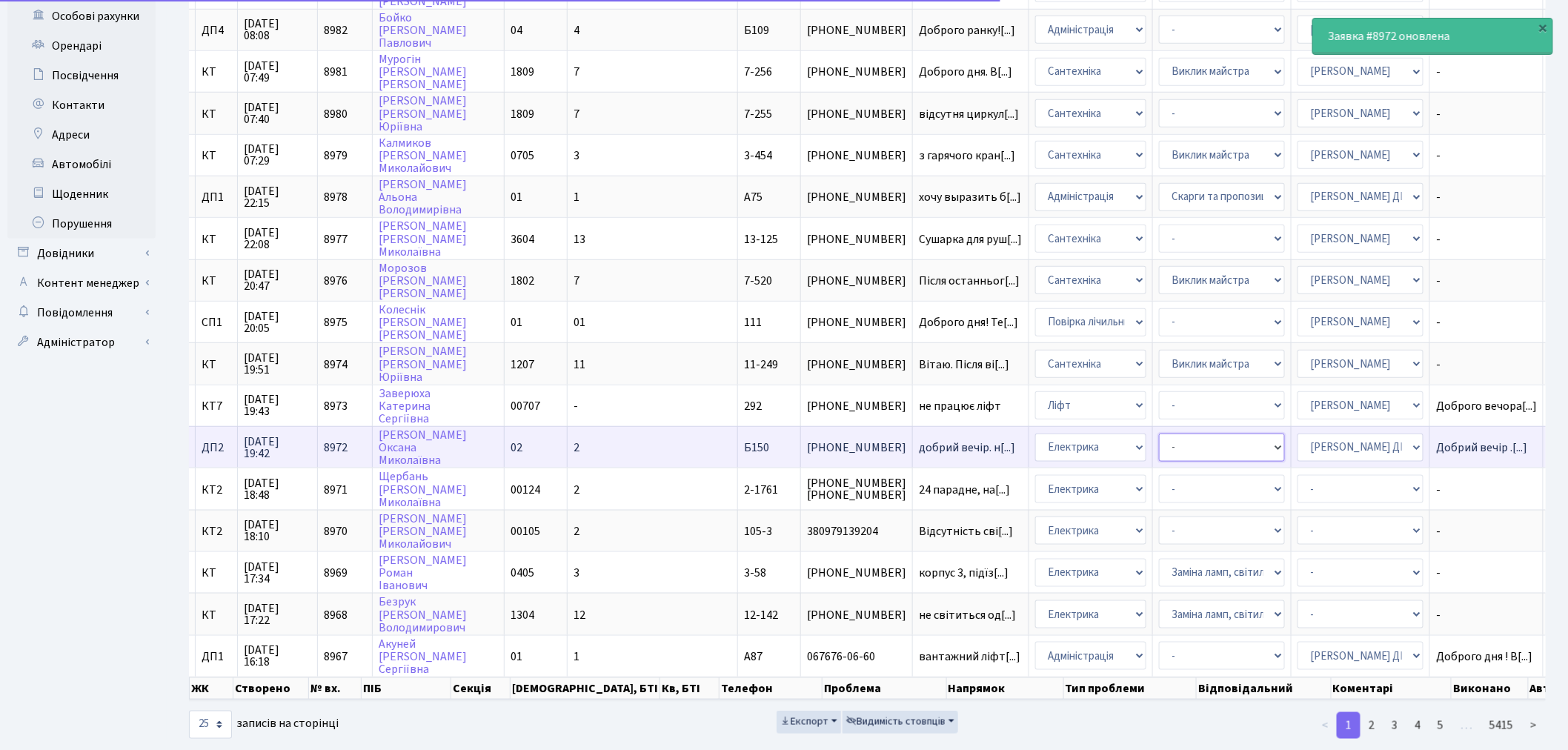
click at [1159, 433] on select "- Виклик майстра Заміна ламп, світильників Монтаж/демонтаж електролічильника Оп…" at bounding box center [1222, 447] width 126 height 28
select select "40"
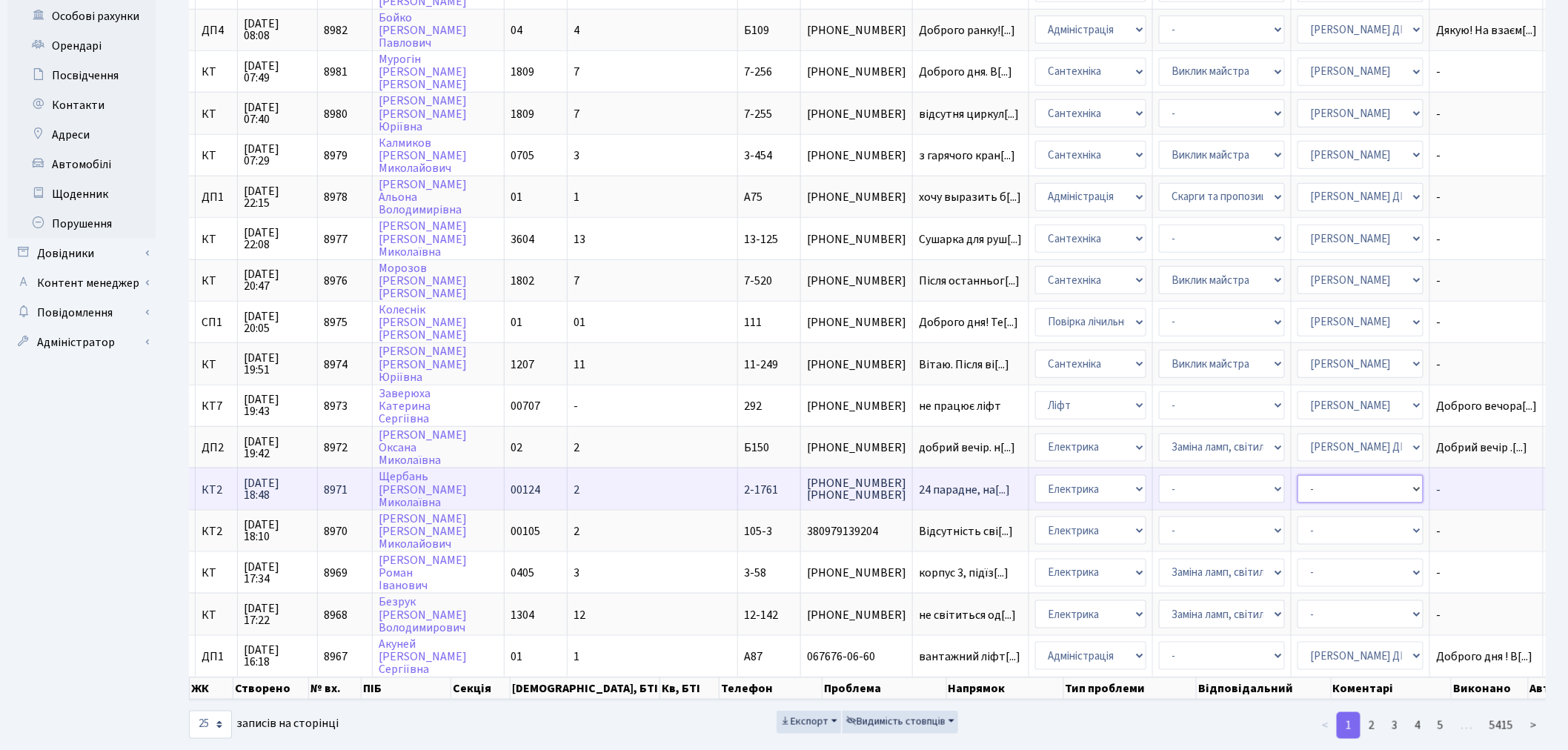
click at [1185, 475] on select "- Адміністратор ЖК ДП Адміністратор ЖК КТ Адміністратор ЖК СП Вижул В. В. Горді…" at bounding box center [1360, 489] width 126 height 28
select select "22"
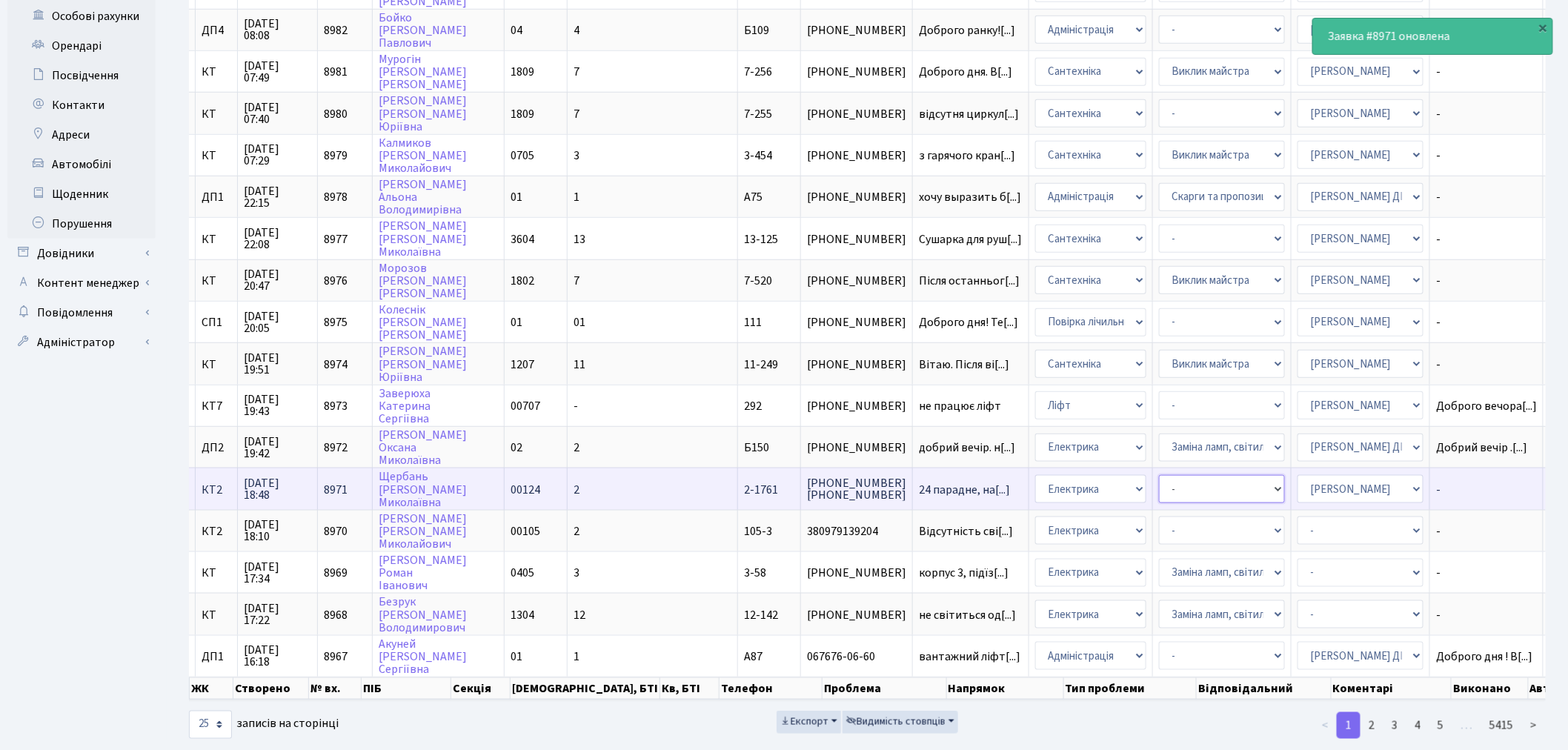
click at [1159, 475] on select "- Виклик майстра Монтаж/демонтаж електролічильника Опломбування\розпломбування …" at bounding box center [1222, 489] width 126 height 28
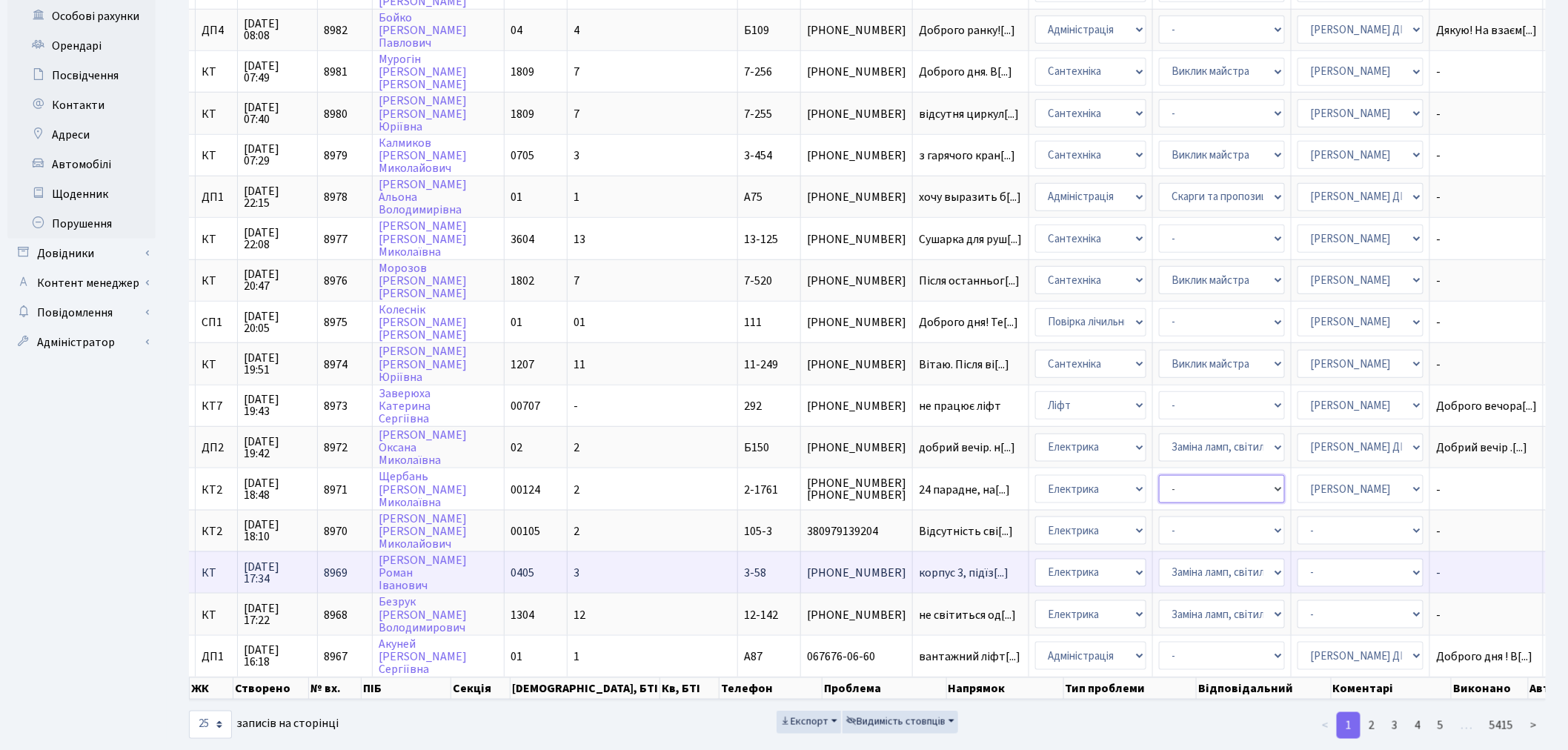
select select "40"
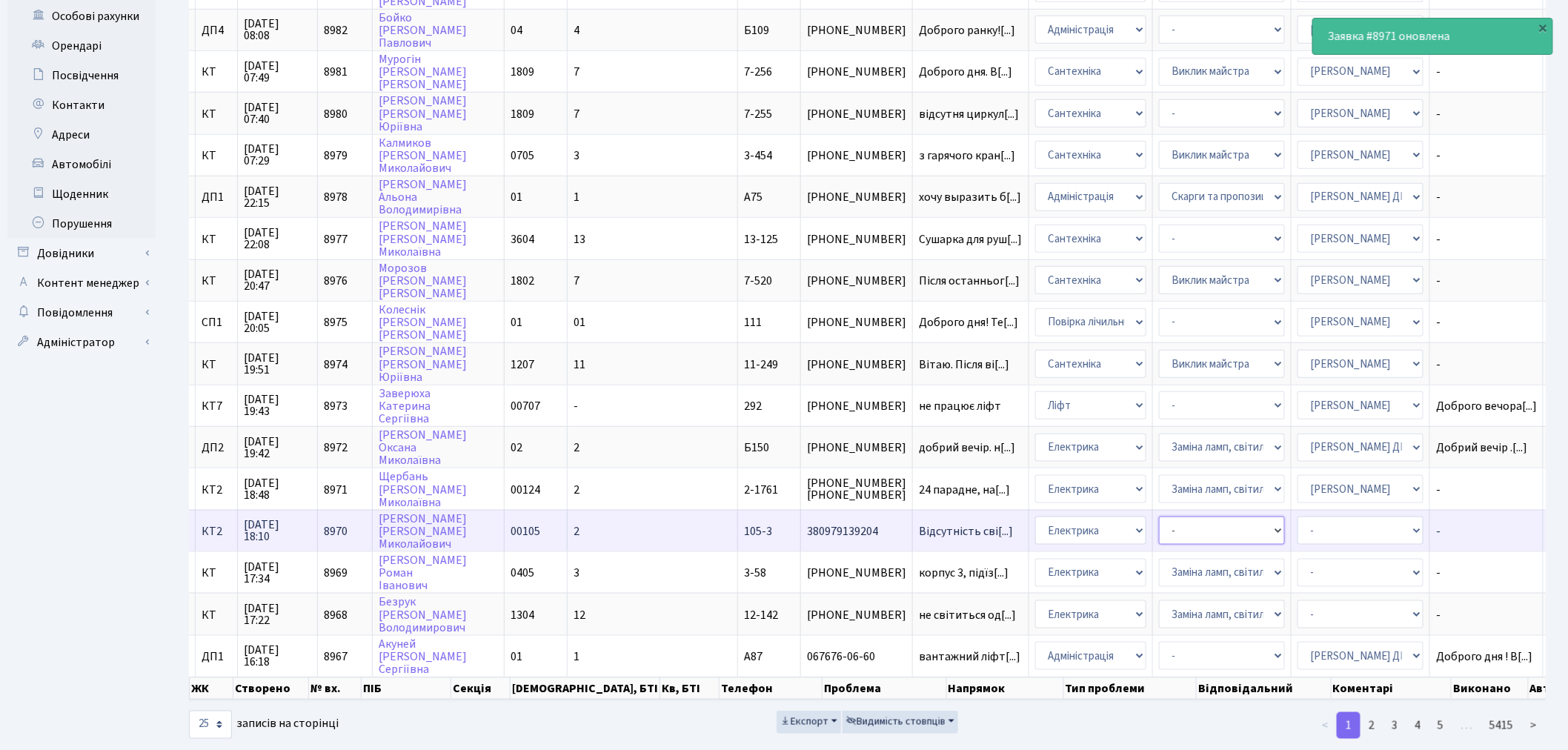
click at [1159, 517] on select "- Виклик майстра Монтаж/демонтаж електролічильника Опломбування\розпломбування …" at bounding box center [1222, 530] width 126 height 28
select select "40"
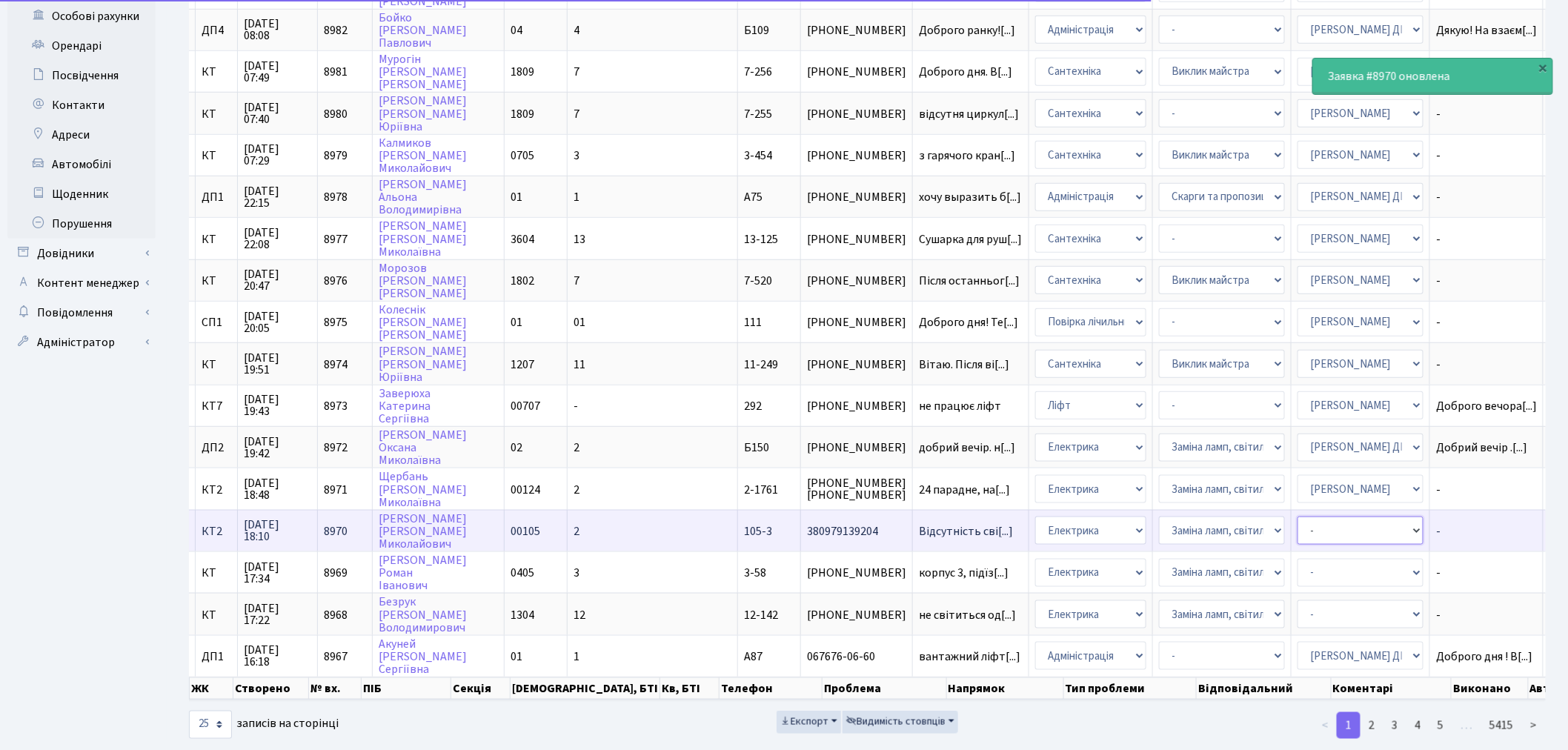
click at [1185, 517] on select "- Адміністратор ЖК ДП Адміністратор ЖК КТ Адміністратор ЖК СП Вижул В. В. Горді…" at bounding box center [1360, 530] width 126 height 28
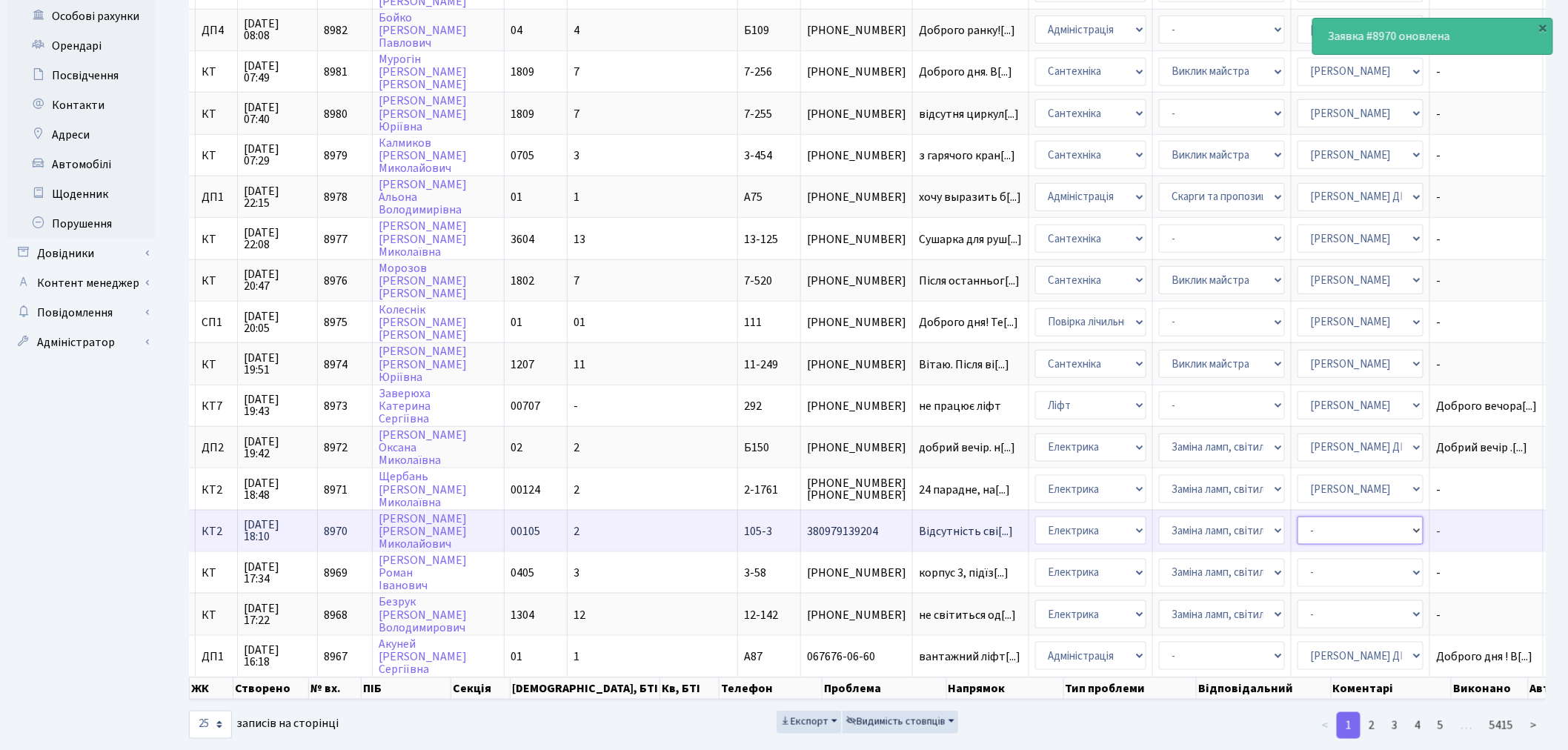
select select "22"
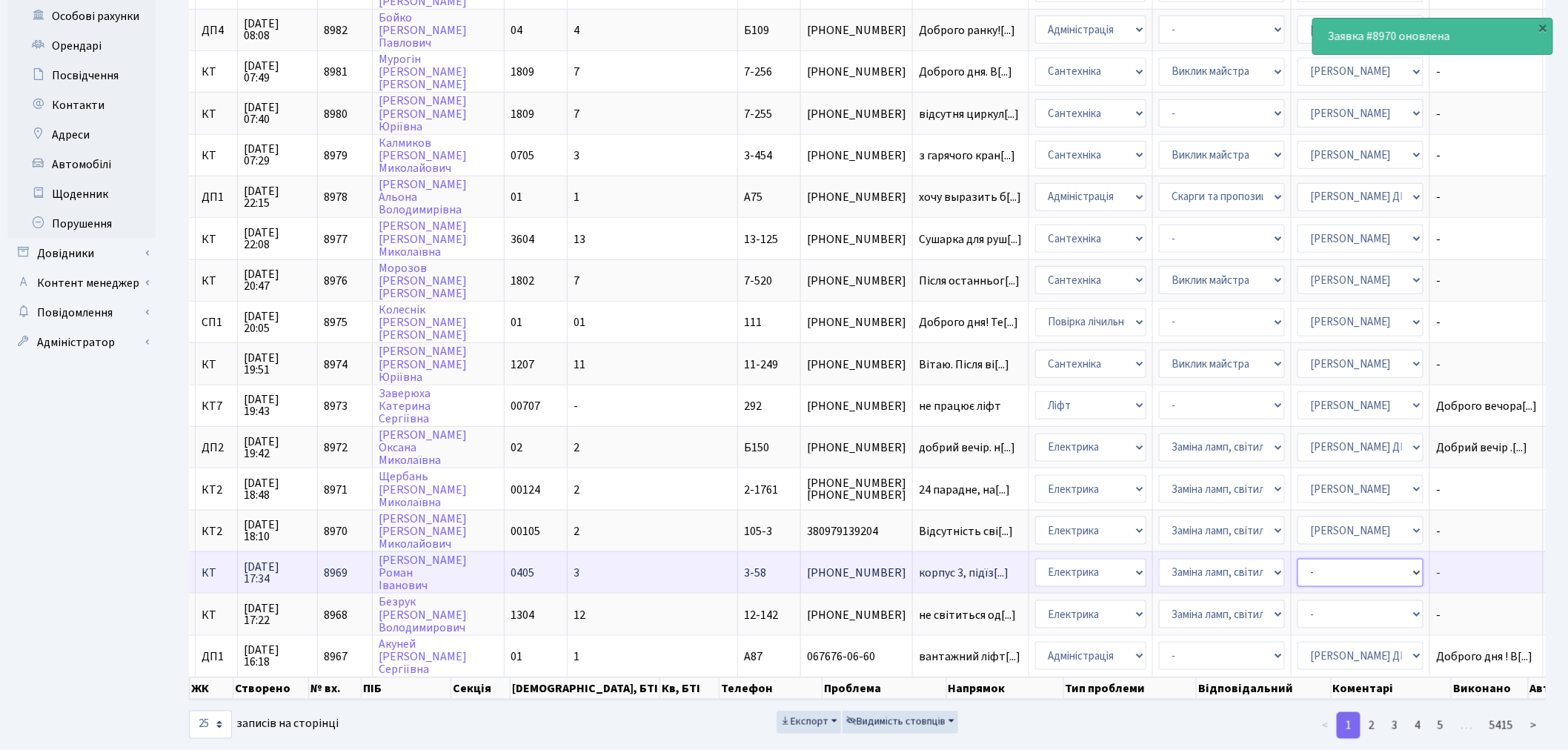
click at [1185, 527] on select "- Адміністратор ЖК ДП Адміністратор ЖК КТ Адміністратор ЖК СП Вижул В. В. Горді…" at bounding box center [1360, 573] width 126 height 28
select select "22"
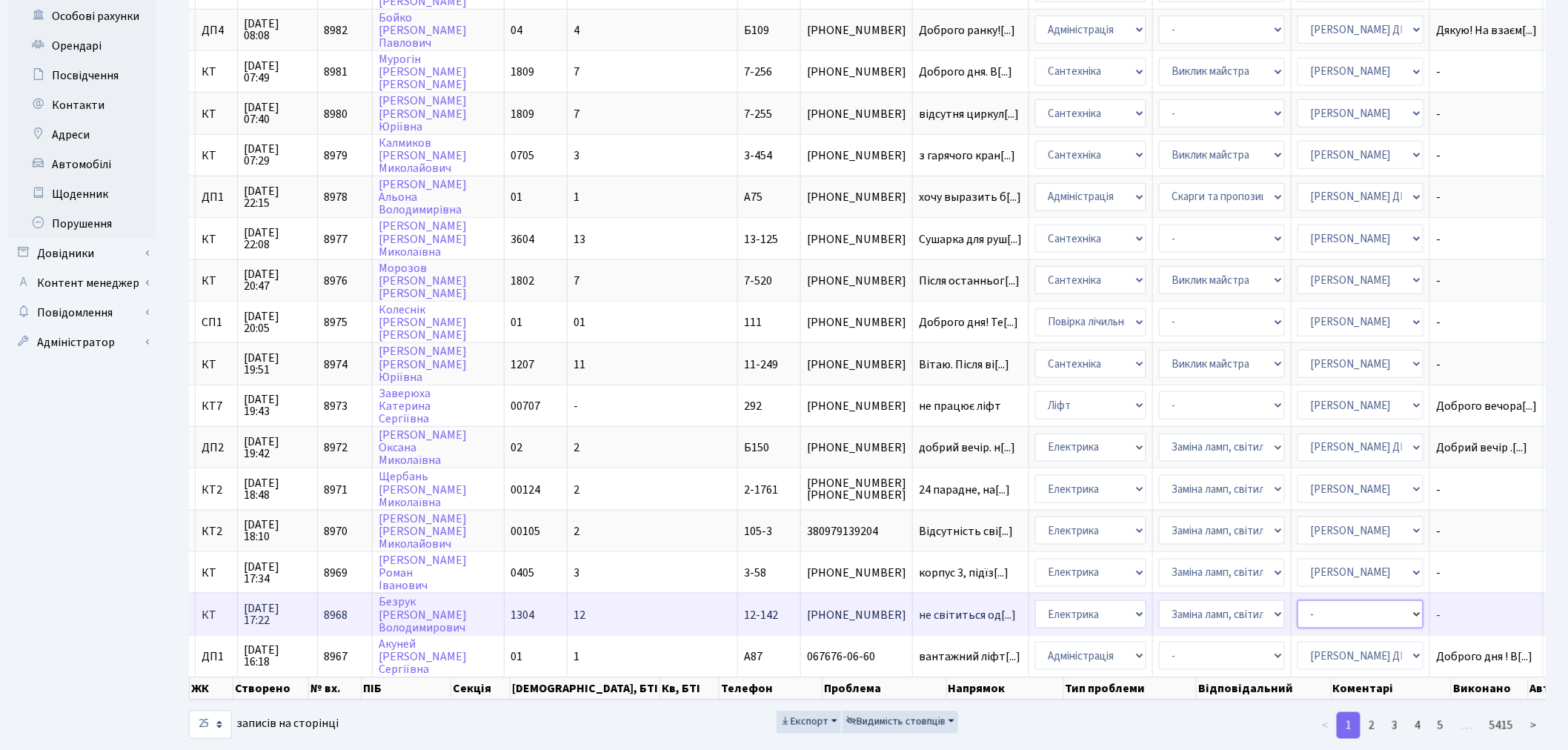
click at [1185, 527] on select "- Адміністратор ЖК ДП Адміністратор ЖК КТ Адміністратор ЖК СП Вижул В. В. Горді…" at bounding box center [1360, 614] width 126 height 28
select select "22"
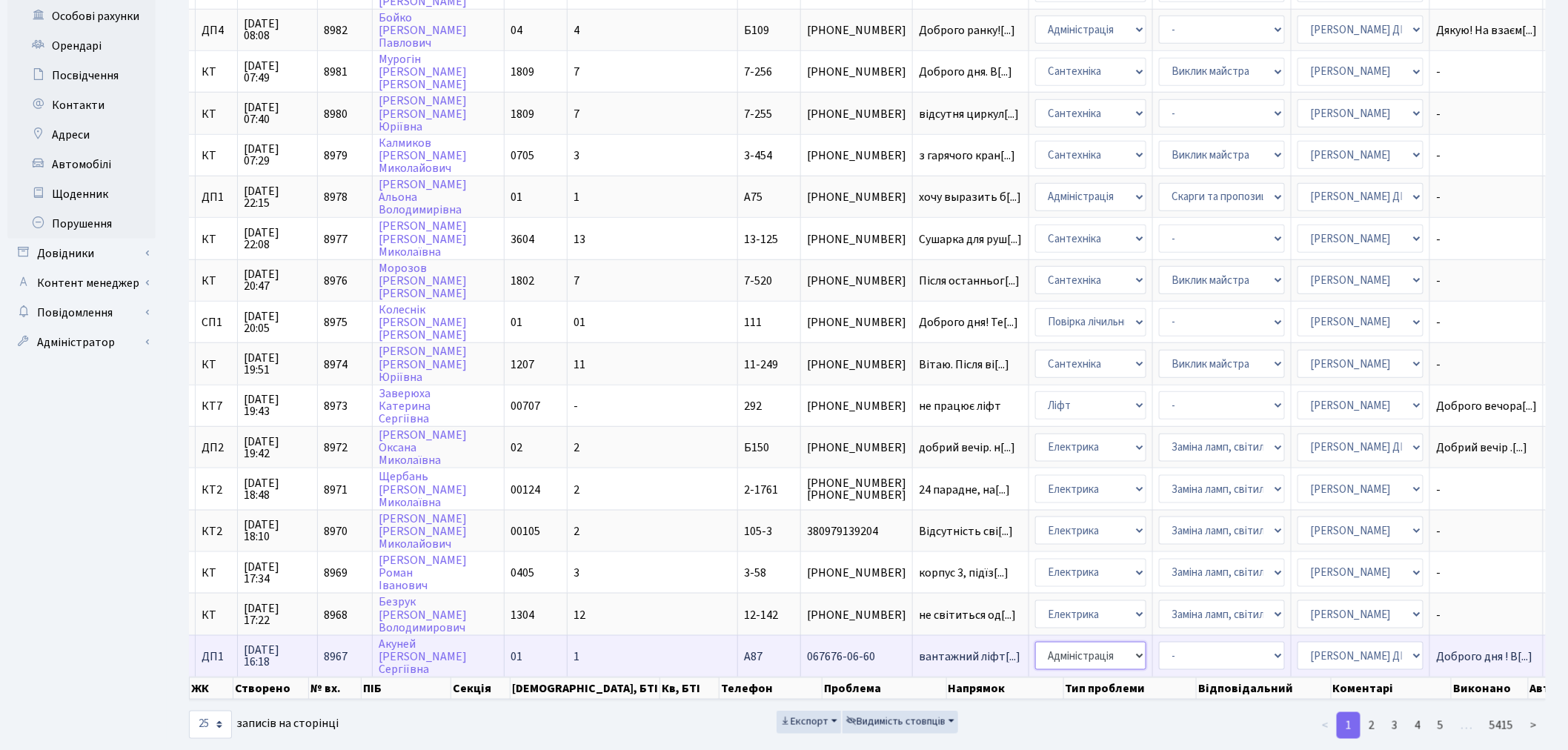
click at [1035, 527] on select "- Адміністрація Домофон, СКД Ліфт Майстри Сантехніка Економічний відділ Електри…" at bounding box center [1091, 656] width 111 height 28
select select "16"
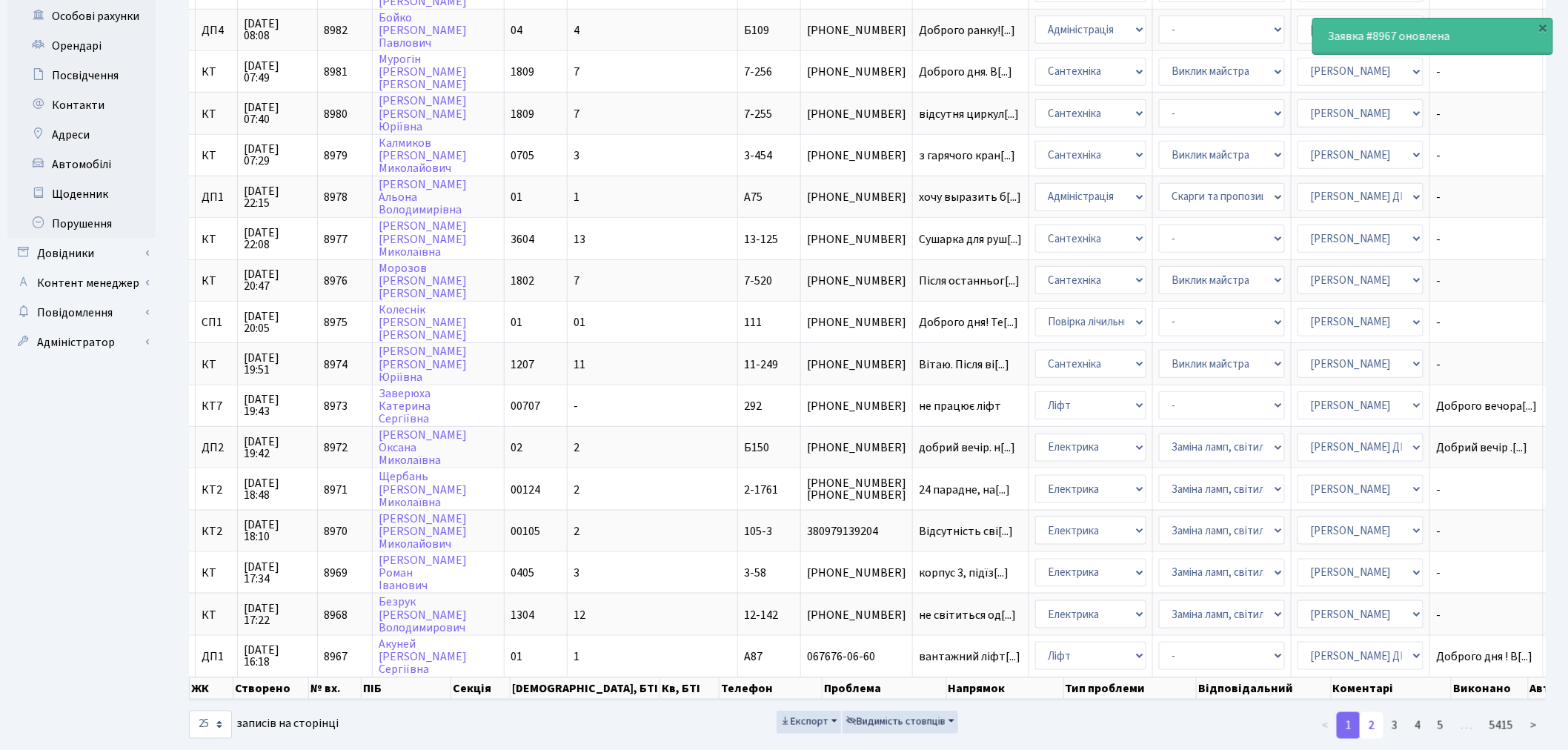
click at [1185, 527] on link "2" at bounding box center [1372, 726] width 24 height 27
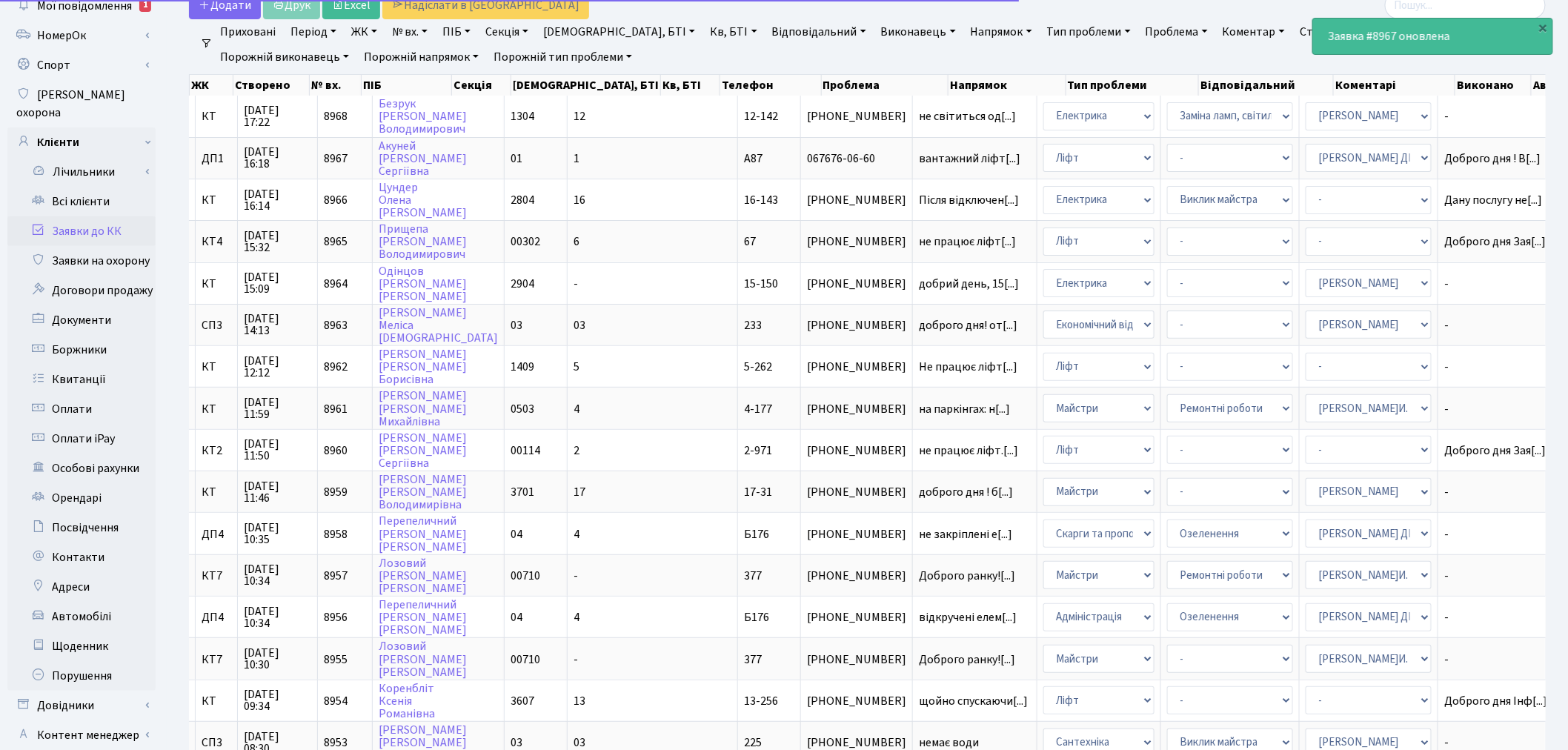
scroll to position [0, 0]
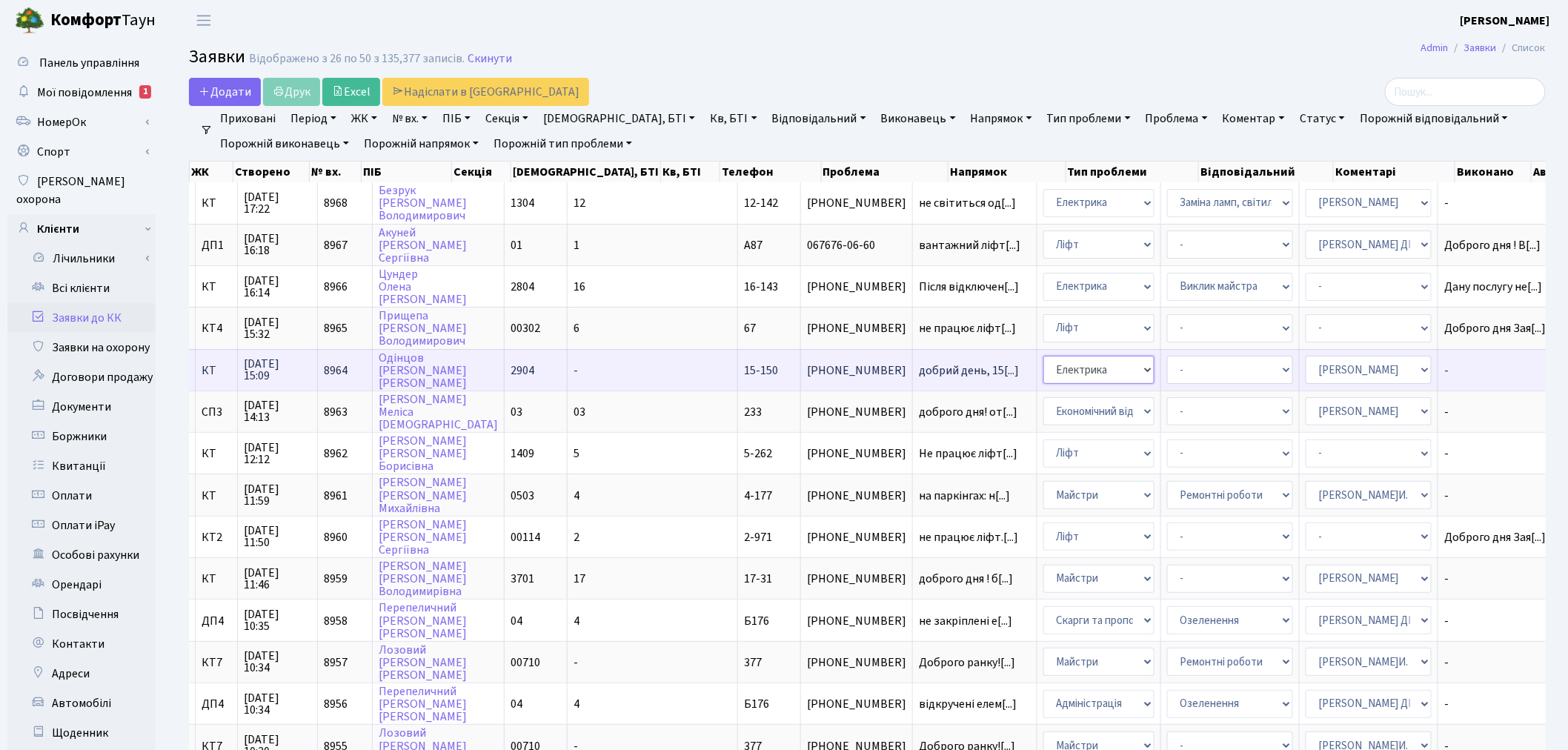
click at [1044, 362] on select "- Адміністрація Домофон, СКД Ліфт Майстри Сантехніка Економічний відділ Електри…" at bounding box center [1099, 369] width 111 height 28
select select "4"
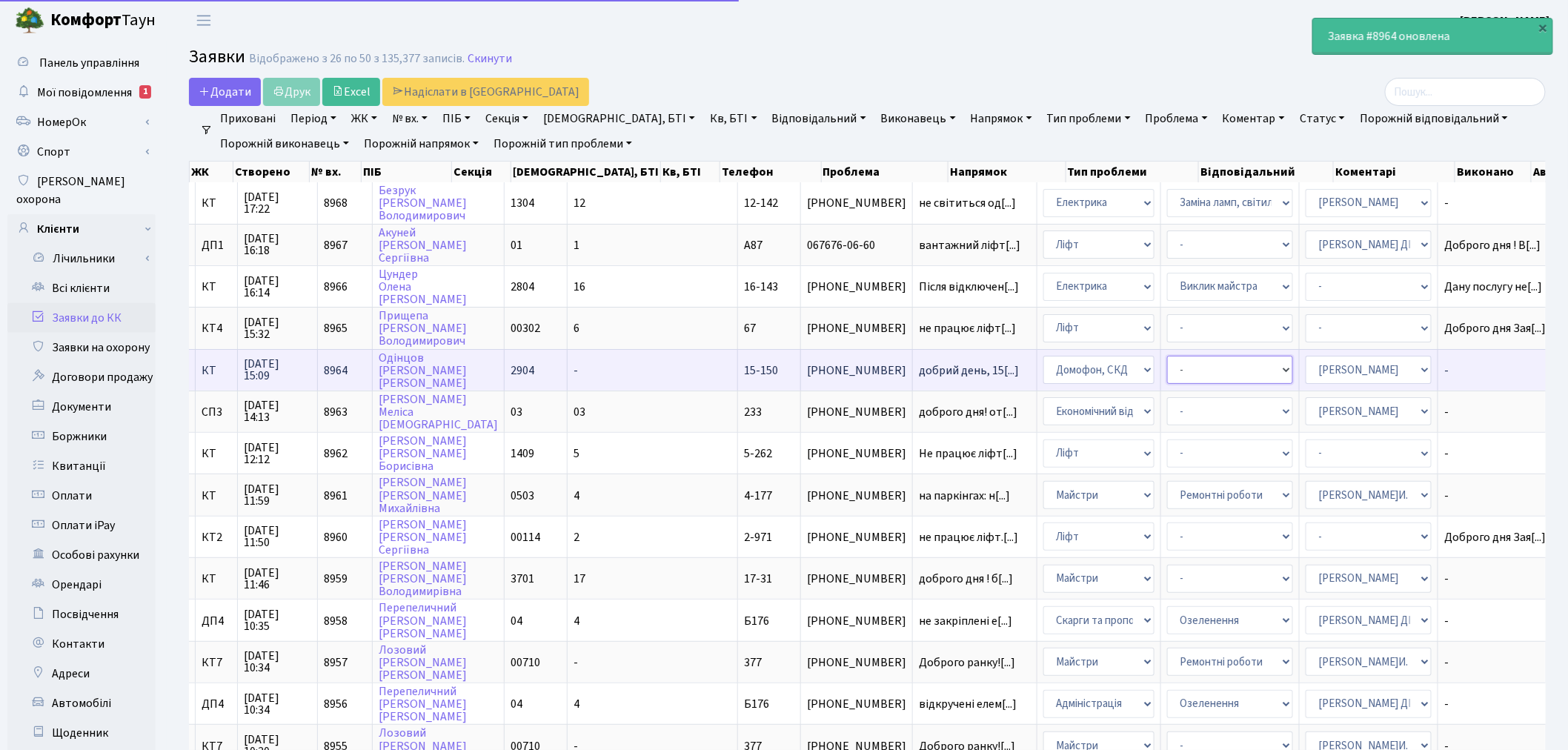
click at [1167, 366] on select "- Встановлення трубки домофону Некоректна робота домофону" at bounding box center [1230, 369] width 126 height 28
select select "38"
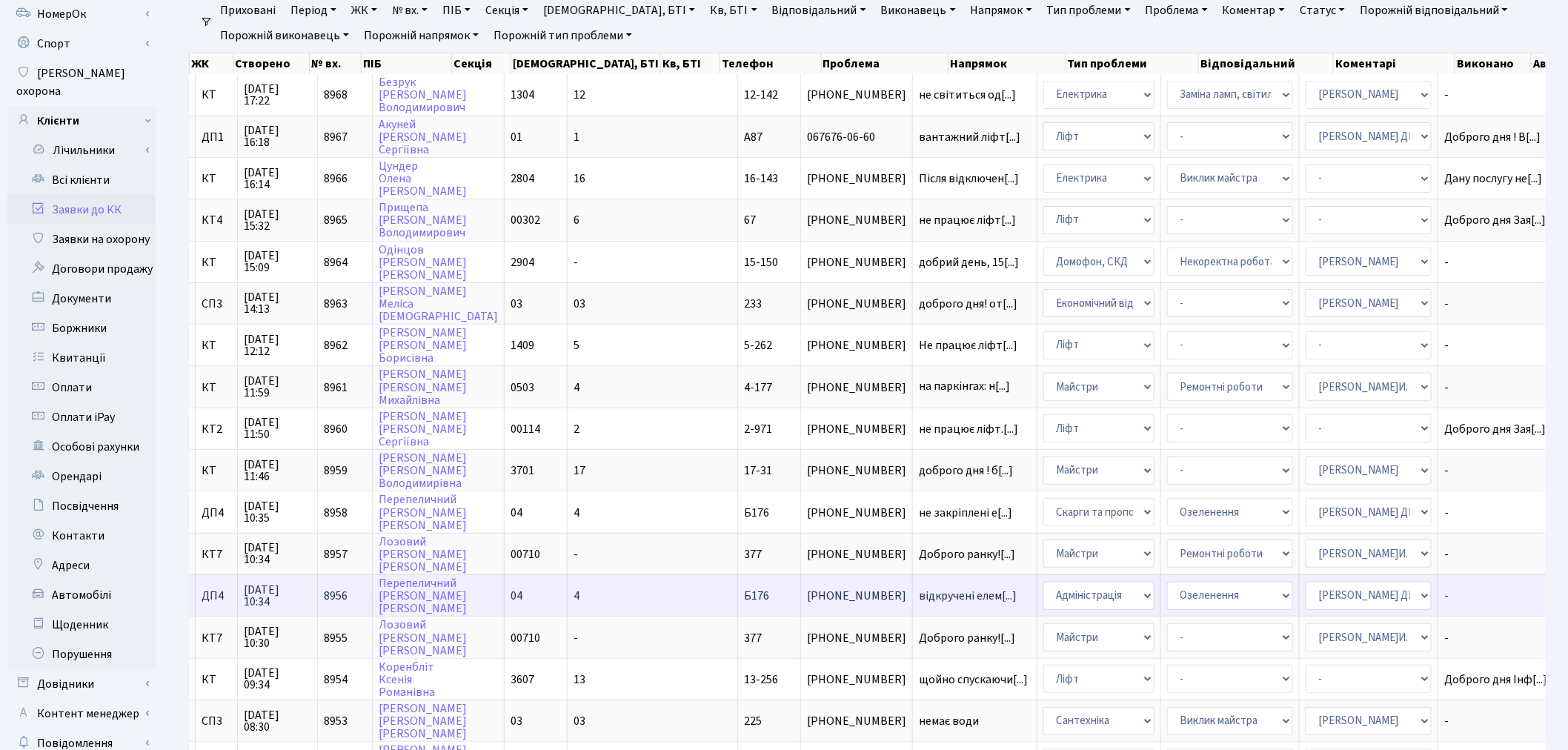
scroll to position [165, 0]
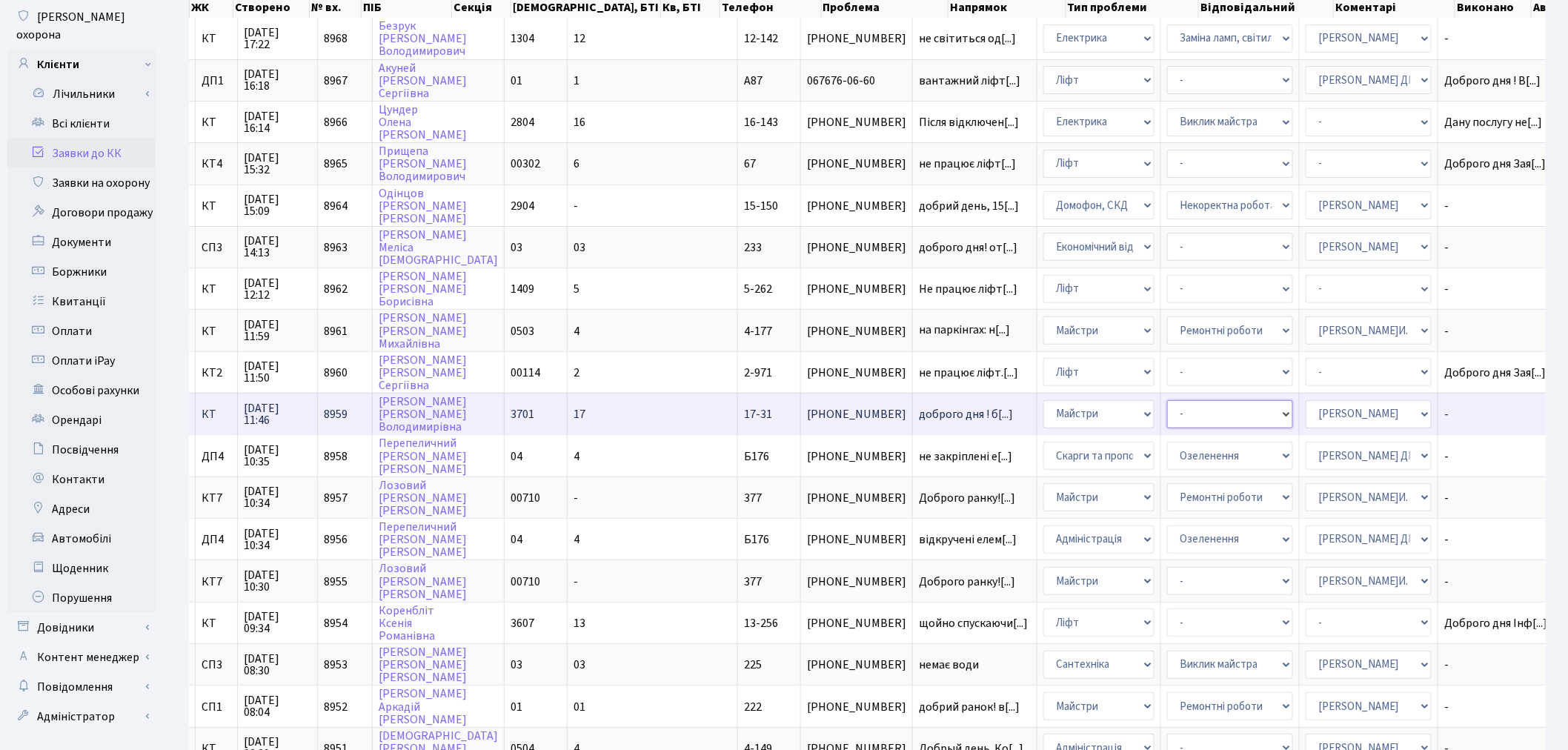
click at [1167, 401] on select "- Замовлення плану комунікацій Дитячі майданчики Озеленення Прибирання в будинк…" at bounding box center [1230, 414] width 126 height 28
select select "59"
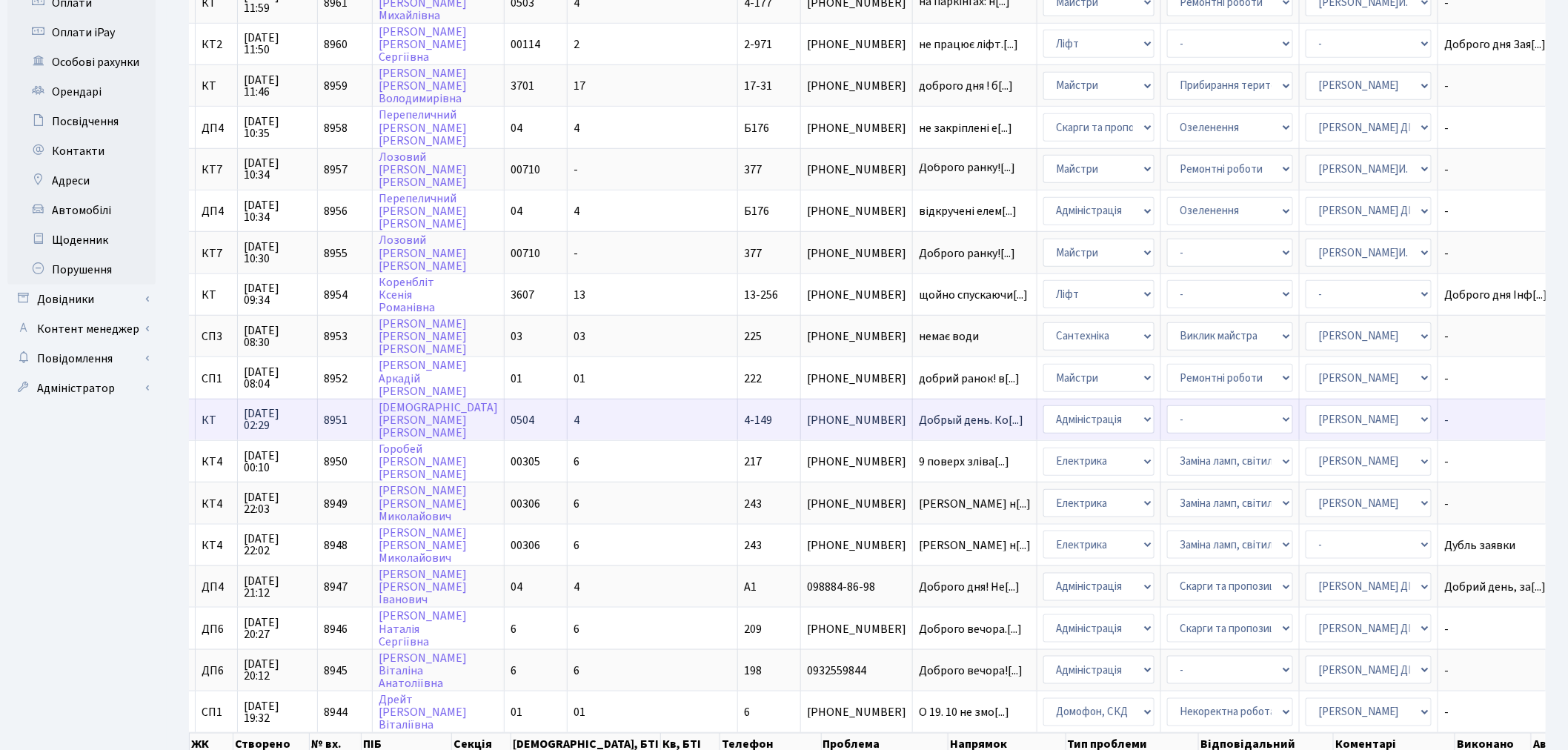
scroll to position [494, 0]
click at [1044, 404] on select "- Адміністрація Домофон, СКД Ліфт Майстри Сантехніка Економічний відділ Електри…" at bounding box center [1099, 418] width 111 height 28
select select "1"
click at [1185, 404] on select "- Адміністратор ЖК ДП Адміністратор ЖК КТ Адміністратор ЖК СП Вижул В. В. Горді…" at bounding box center [1368, 418] width 126 height 28
select select "62"
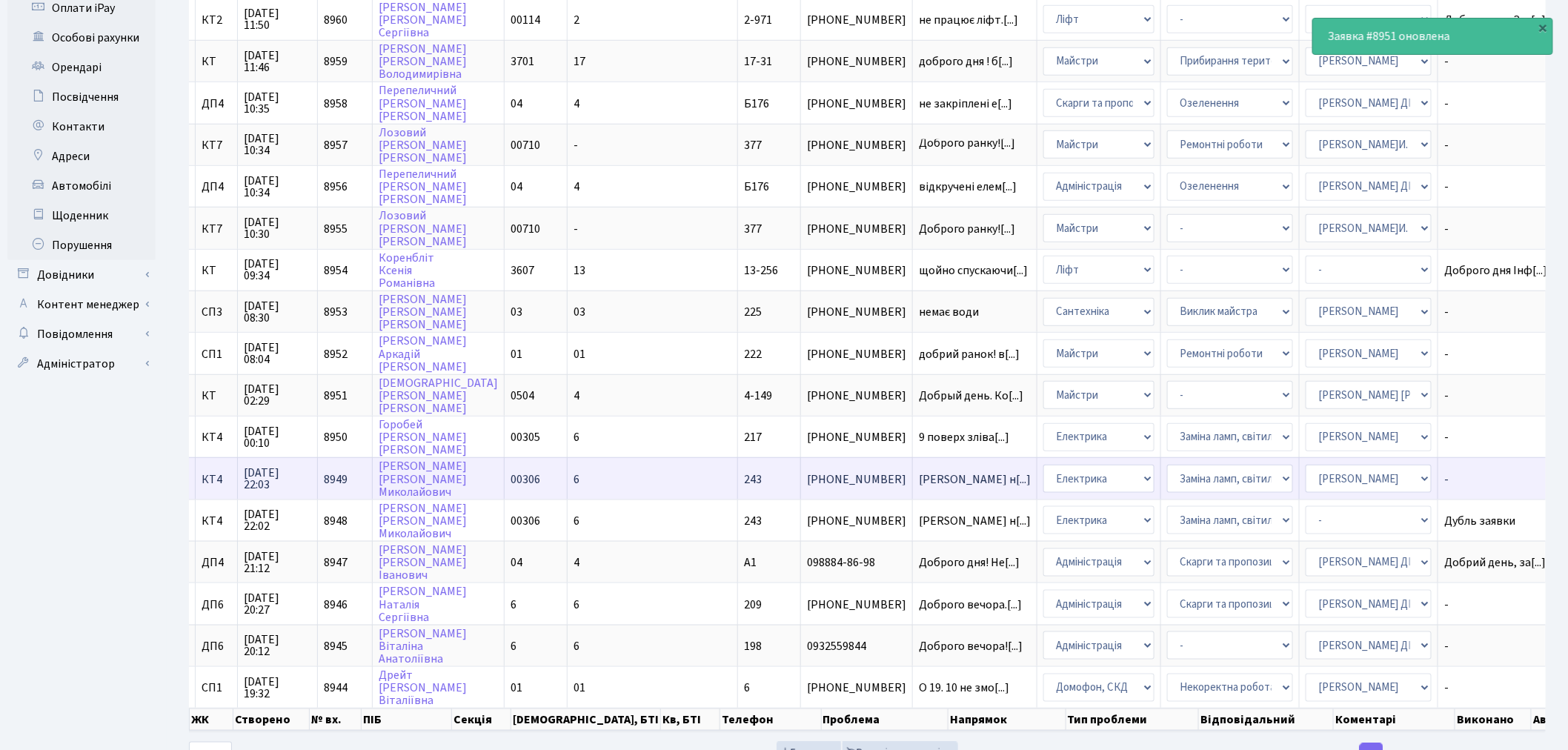
scroll to position [547, 0]
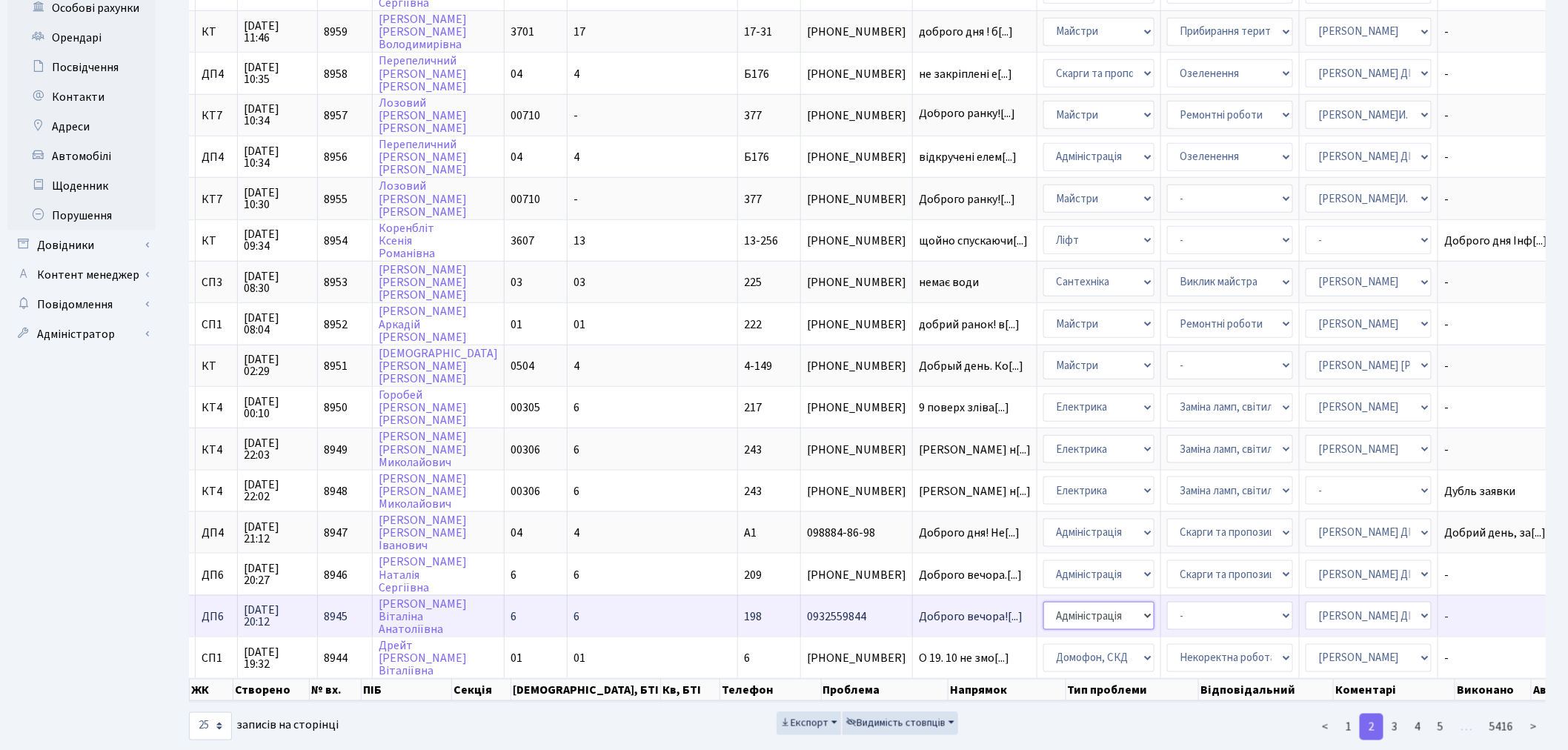
drag, startPoint x: 934, startPoint y: 582, endPoint x: 945, endPoint y: 577, distance: 12.1
click at [1044, 527] on select "- Адміністрація Домофон, СКД Ліфт Майстри Сантехніка Економічний відділ Електри…" at bounding box center [1099, 615] width 111 height 28
select select "1"
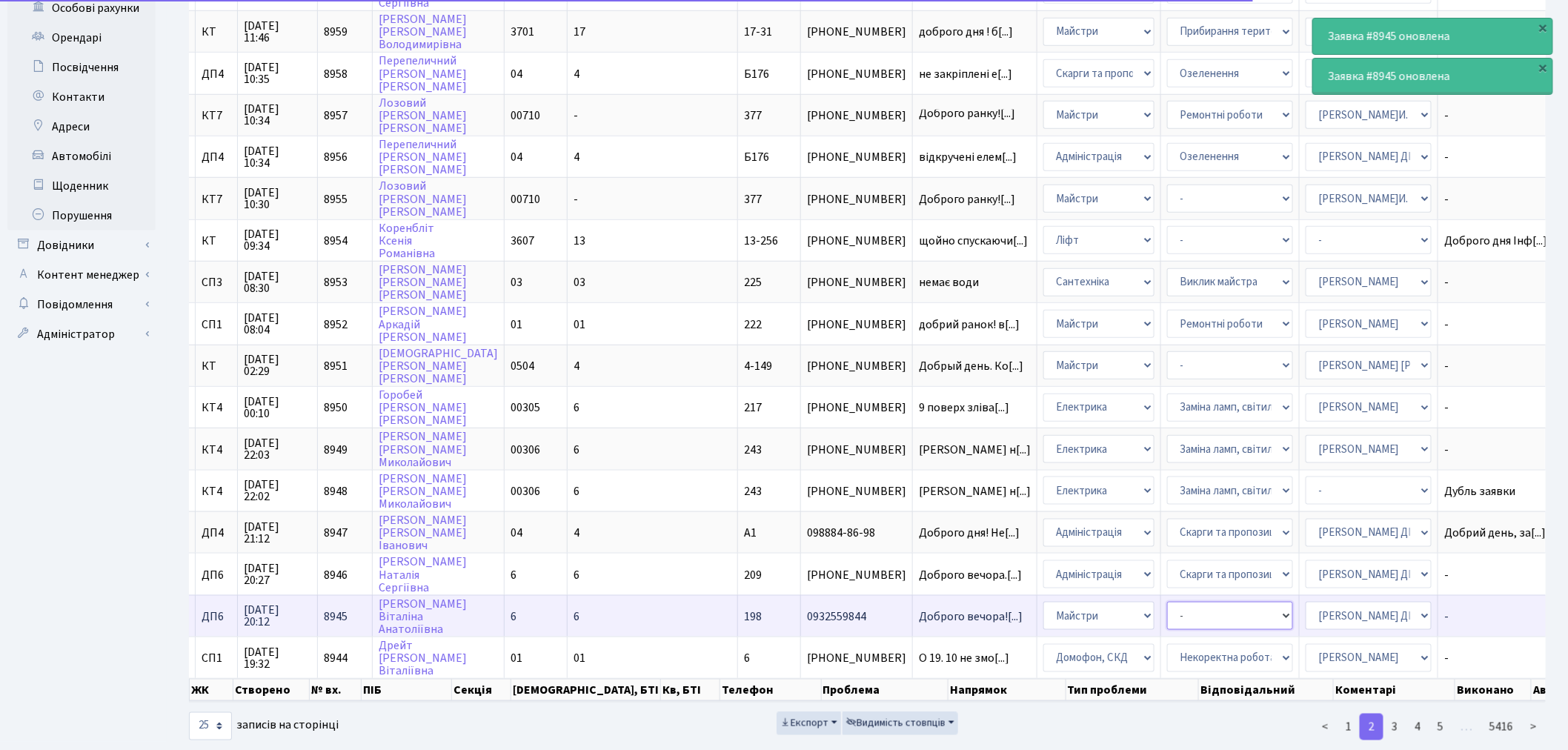
click at [1167, 527] on select "- Дитячі майданчики Замовлення плану комунікацій Озеленення Прибирання в будинк…" at bounding box center [1230, 615] width 126 height 28
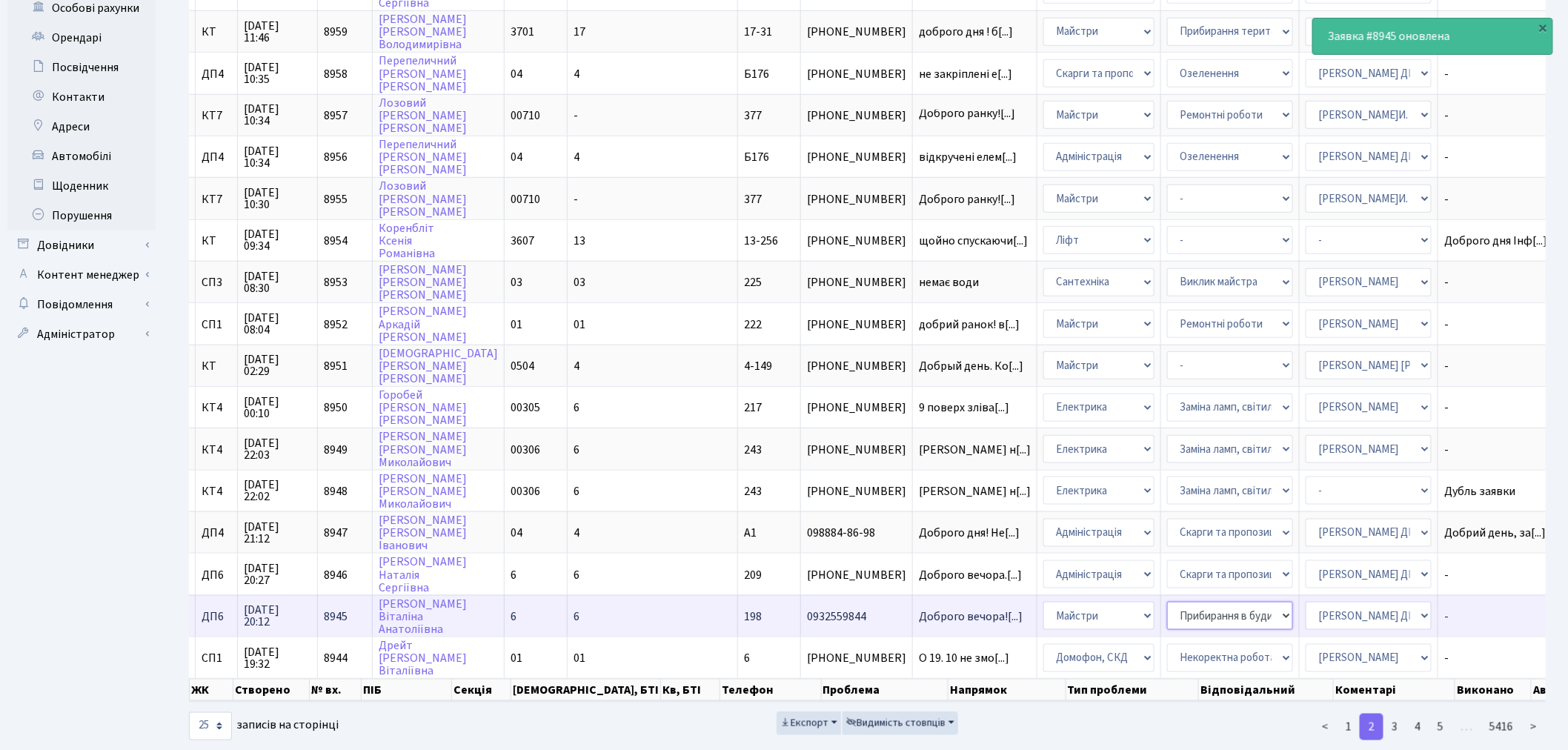
click at [1167, 527] on select "- Дитячі майданчики Замовлення плану комунікацій Озеленення Прибирання в будинк…" at bounding box center [1230, 615] width 126 height 28
select select "59"
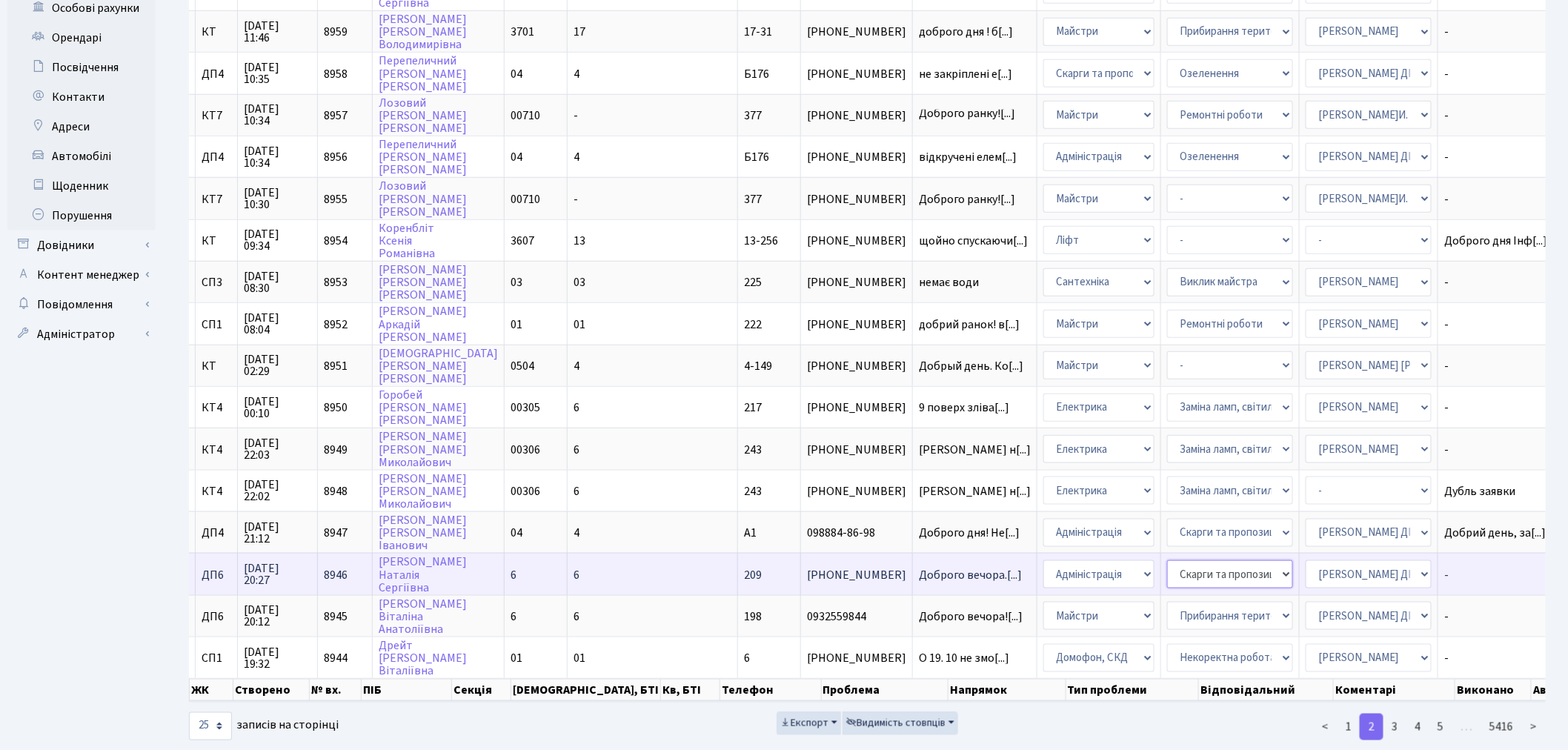
click at [1167, 527] on select "- Відеонагляд Замовлення плану комунікацій Замовлення технічних умов Спільне ви…" at bounding box center [1230, 574] width 126 height 28
click at [1044, 527] on select "- Адміністрація Домофон, СКД Ліфт Майстри Сантехніка Економічний відділ Електри…" at bounding box center [1099, 574] width 111 height 28
select select "1"
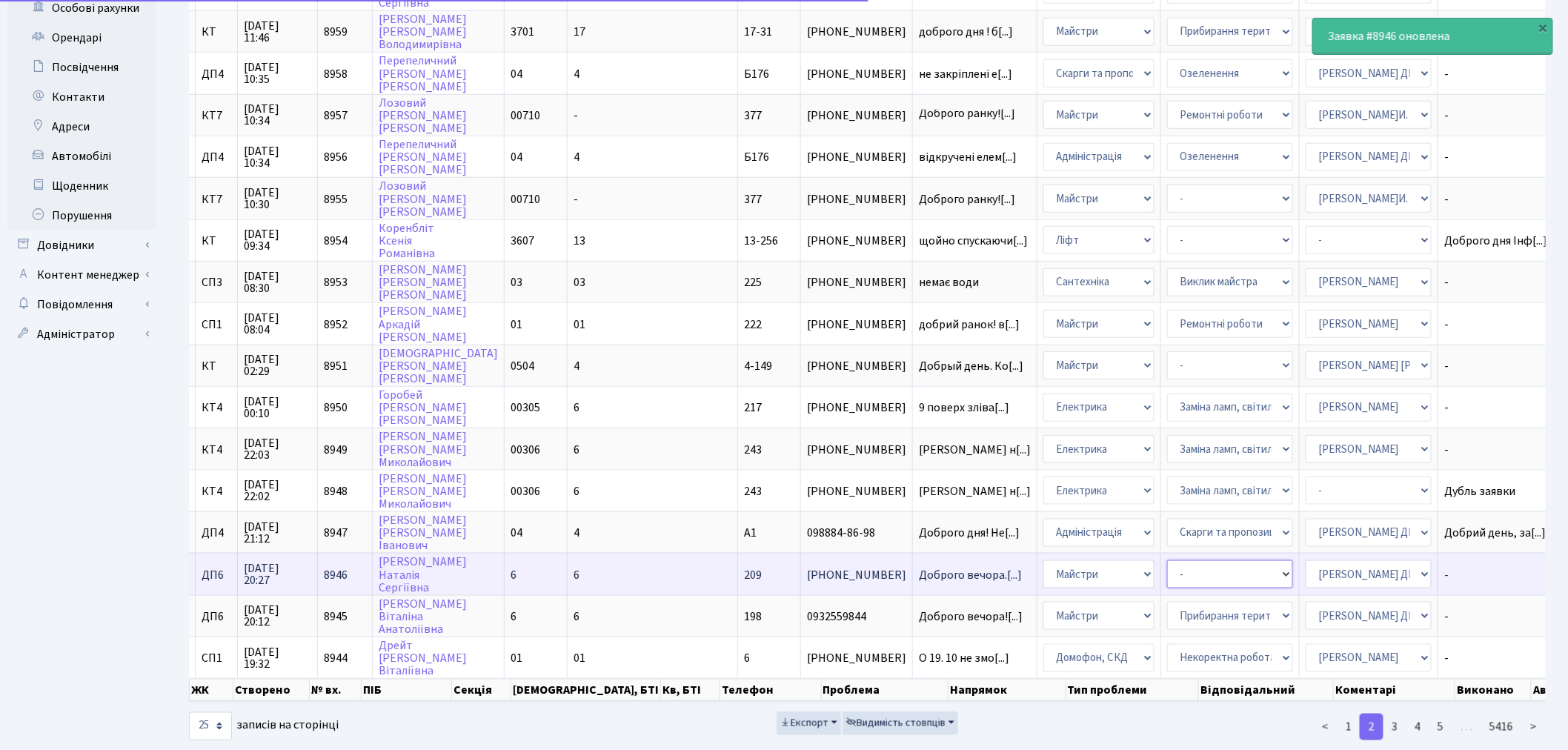
click at [1167, 527] on select "- Дитячі майданчики Замовлення плану комунікацій Озеленення Прибирання в будинк…" at bounding box center [1230, 574] width 126 height 28
select select "59"
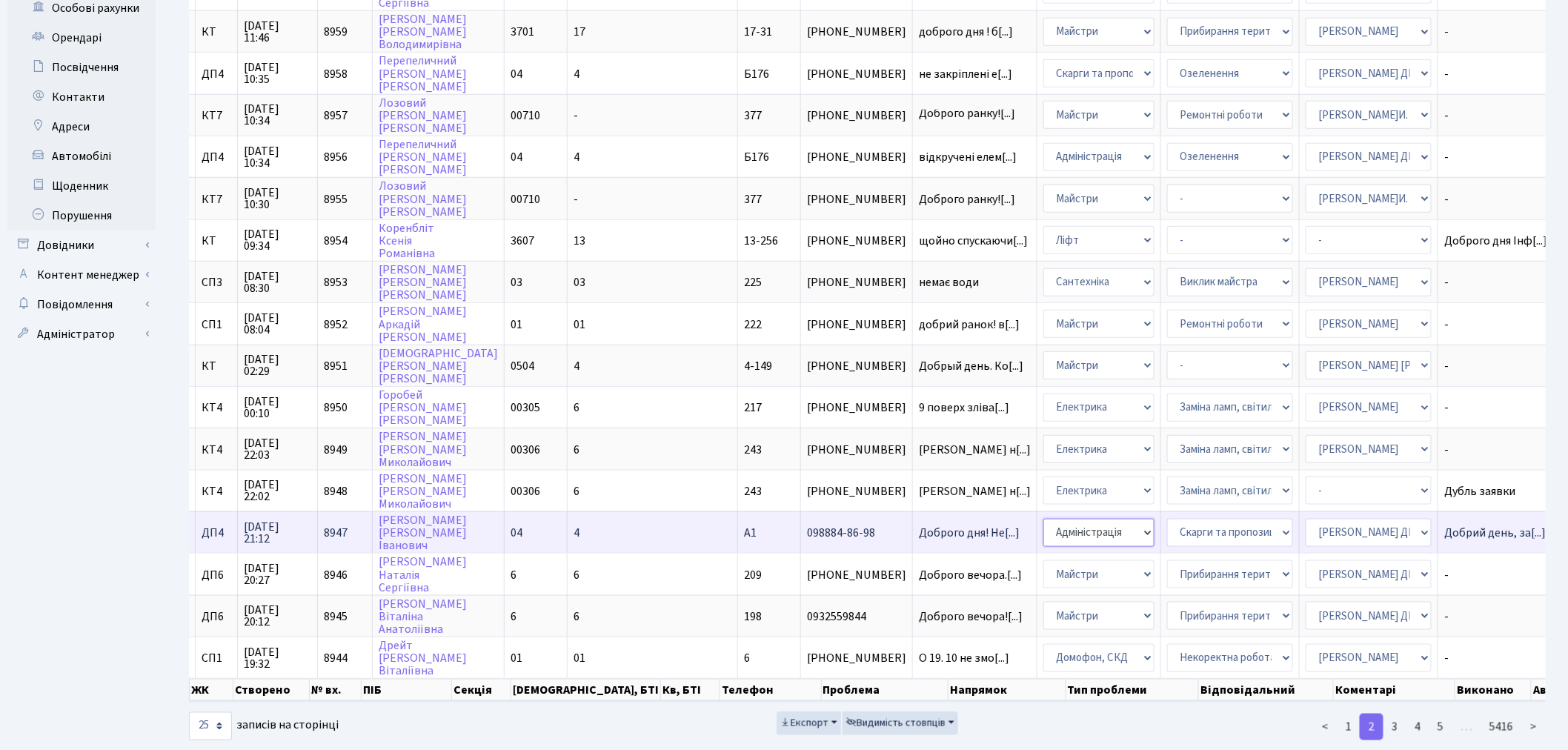
click at [1044, 519] on select "- Адміністрація Домофон, СКД Ліфт Майстри Сантехніка Економічний відділ Електри…" at bounding box center [1099, 533] width 111 height 28
select select "3"
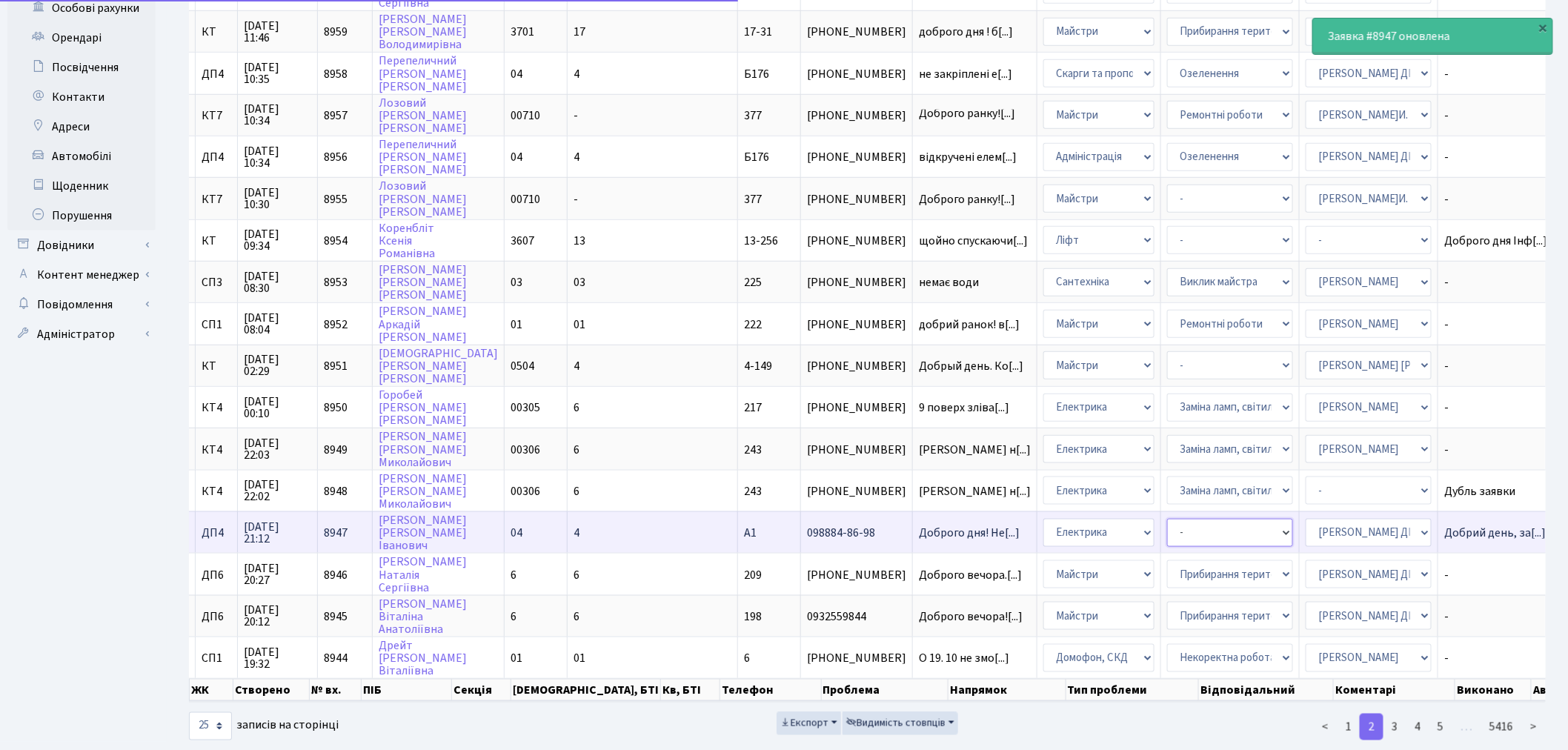
click at [1167, 519] on select "- Виклик майстра Заміна ламп, світильників Монтаж/демонтаж електролічильника Оп…" at bounding box center [1230, 533] width 126 height 28
select select "40"
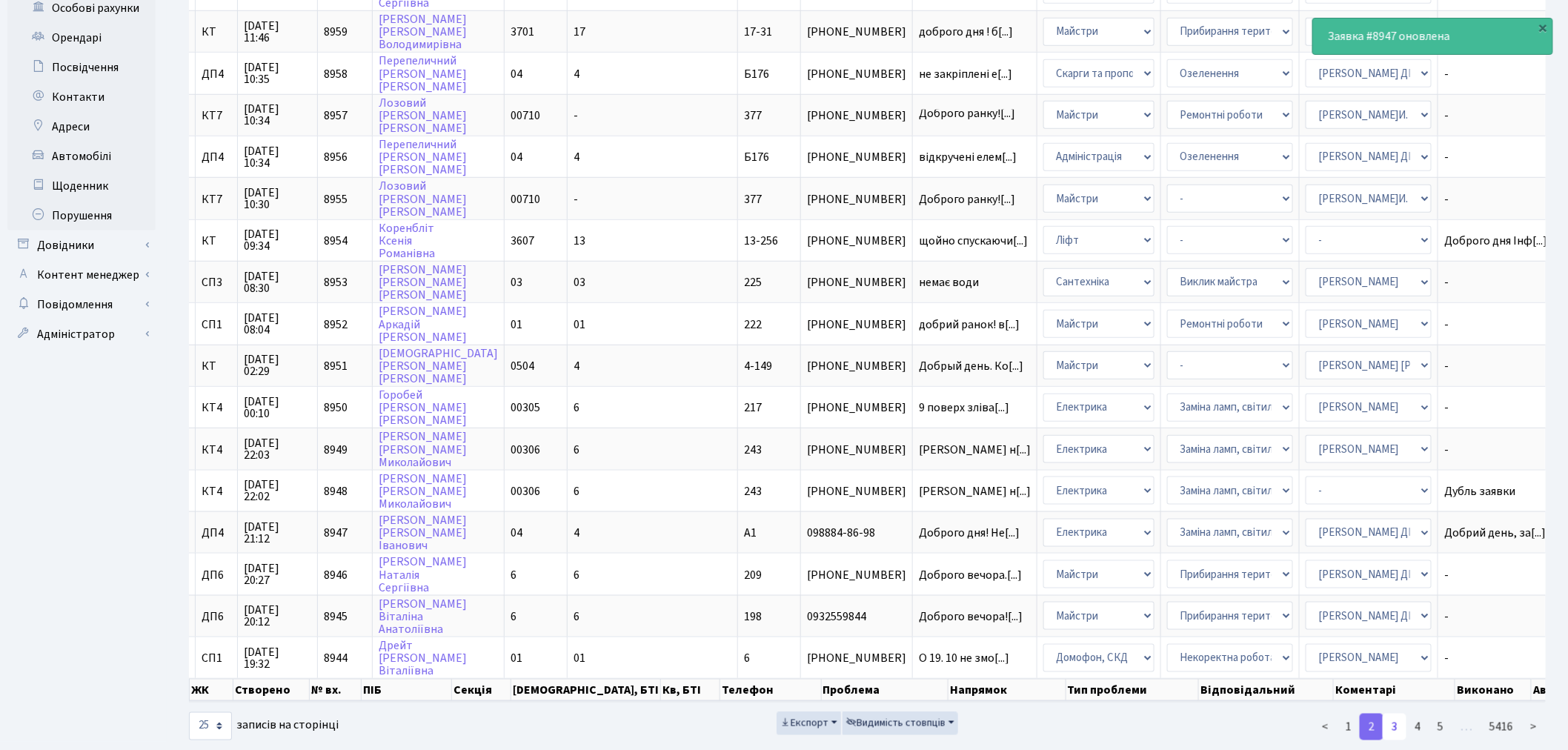
click at [1185, 527] on link "3" at bounding box center [1394, 727] width 24 height 27
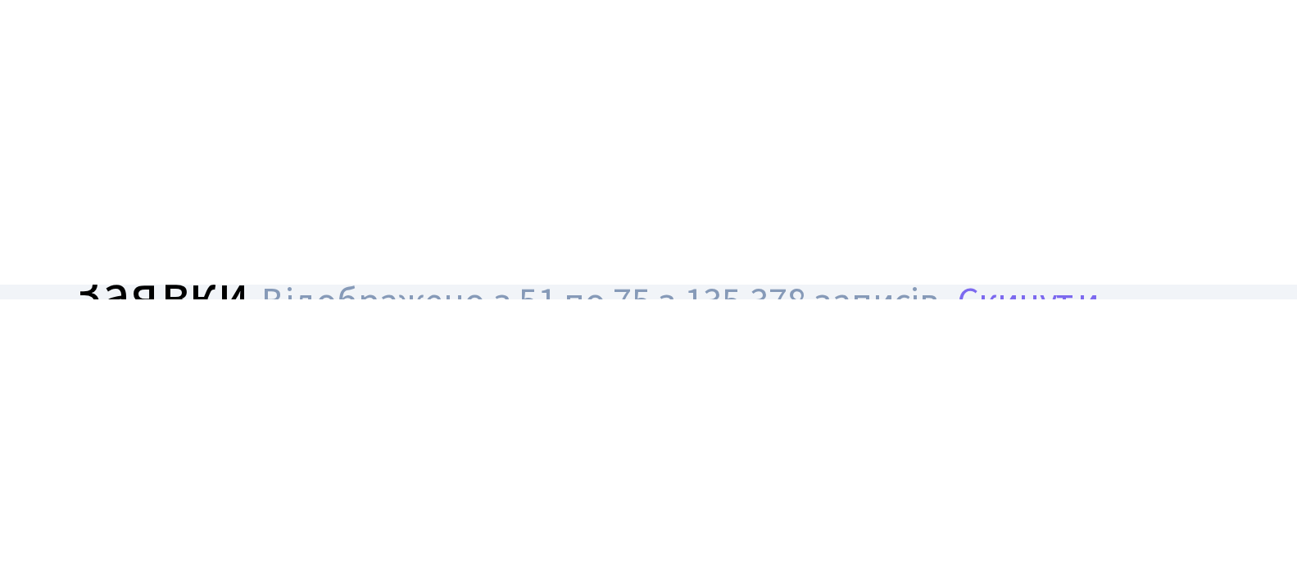
scroll to position [0, 95]
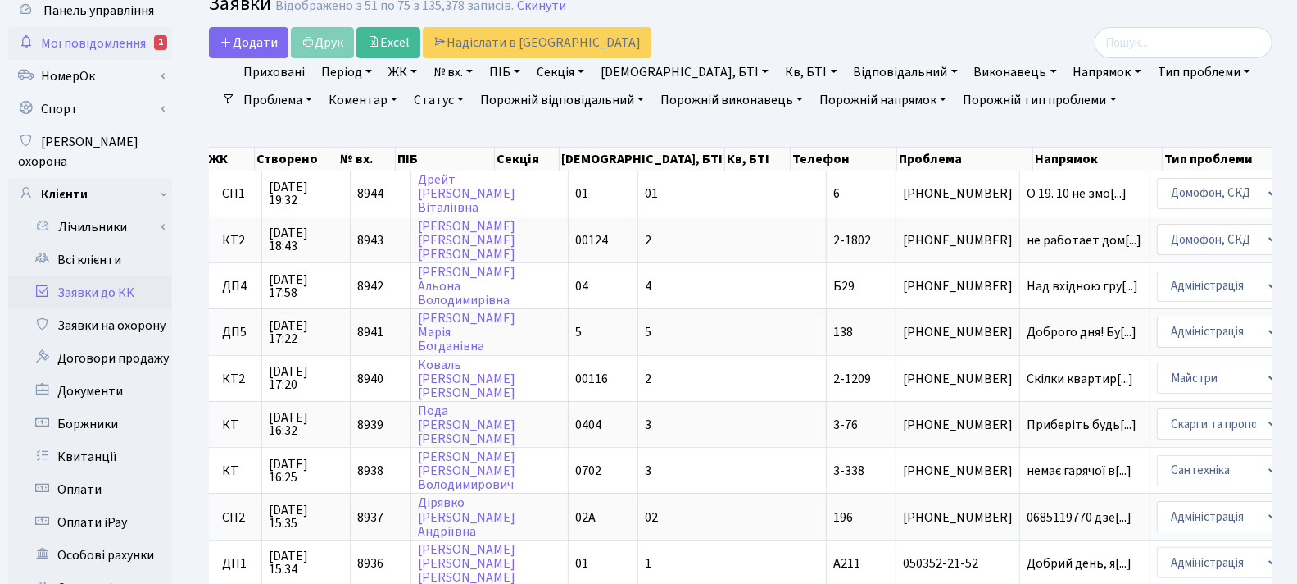
click at [111, 49] on span "Мої повідомлення" at bounding box center [93, 43] width 105 height 18
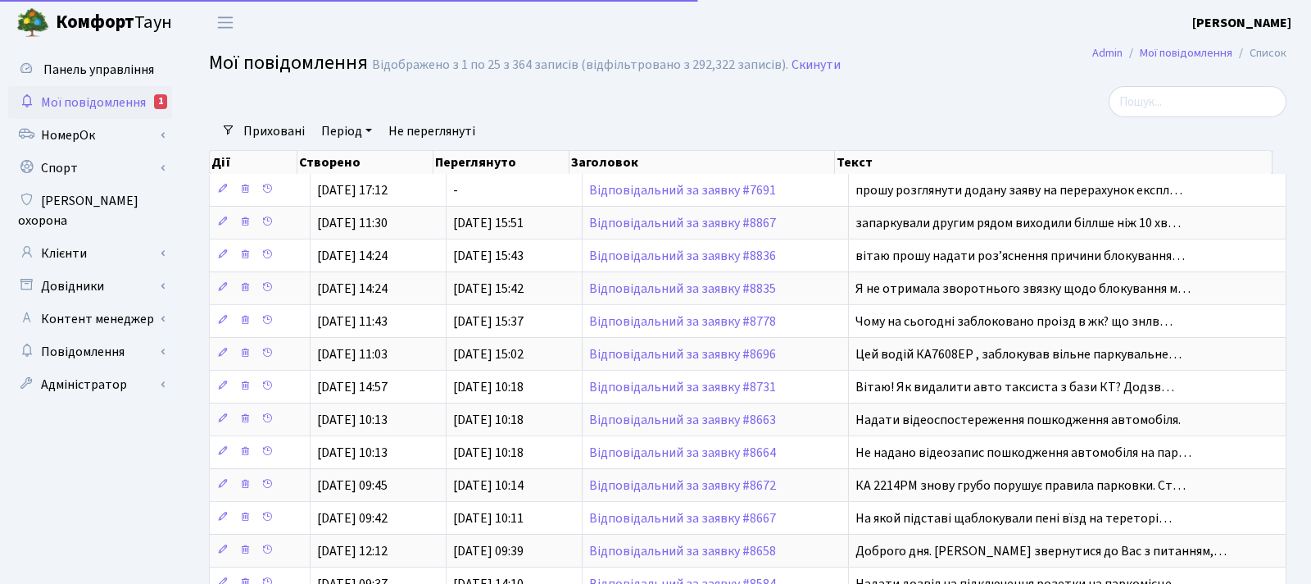
select select "25"
